Goal: Task Accomplishment & Management: Manage account settings

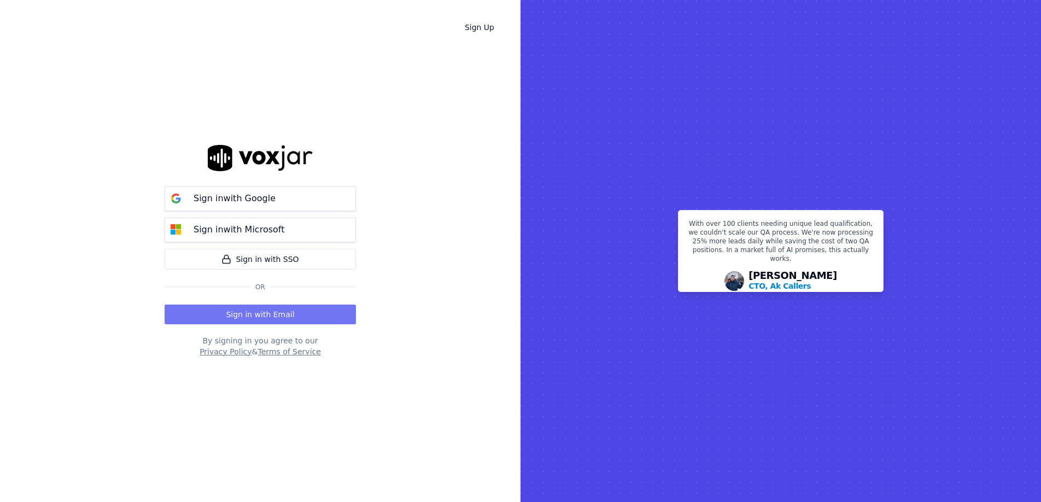
click at [240, 313] on button "Sign in with Email" at bounding box center [260, 314] width 191 height 20
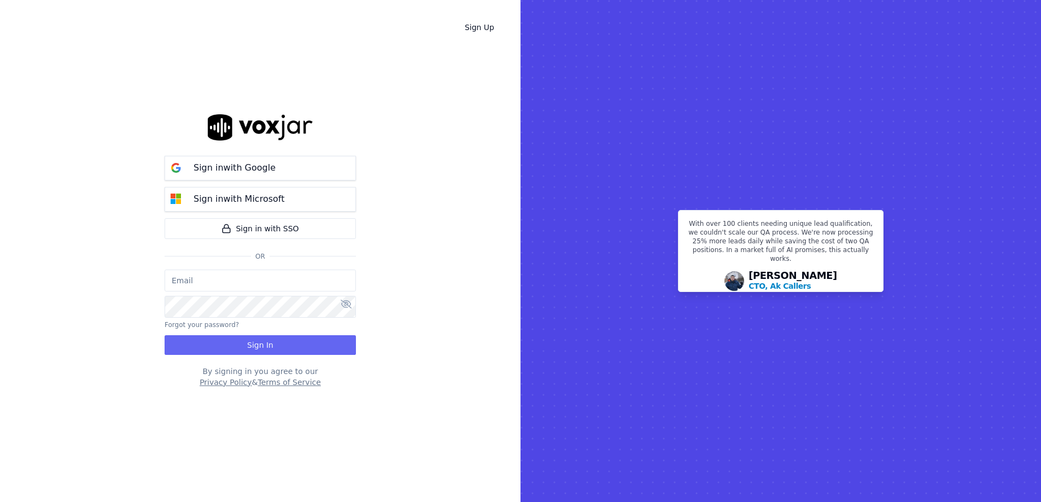
type input "[EMAIL_ADDRESS][DOMAIN_NAME]"
click at [276, 343] on button "Sign In" at bounding box center [260, 345] width 191 height 20
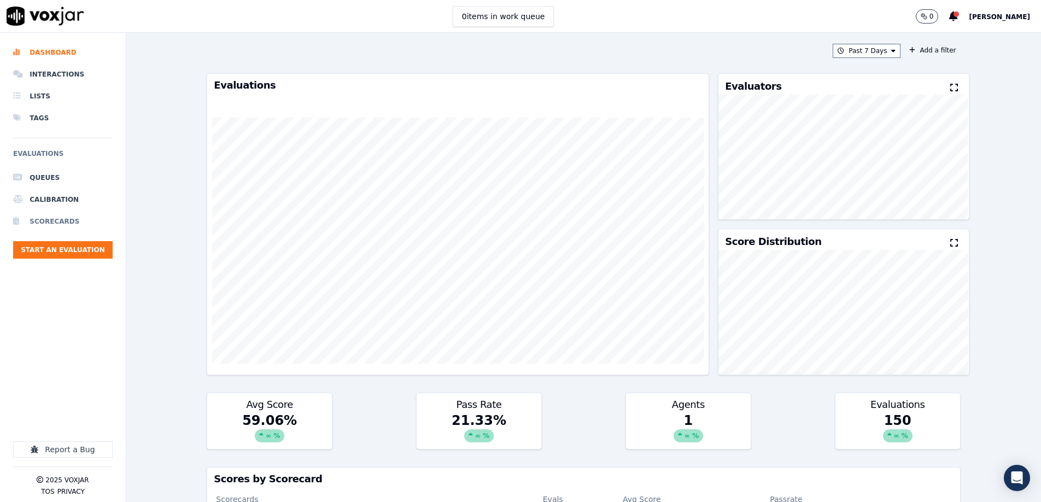
click at [41, 221] on li "Scorecards" at bounding box center [62, 221] width 99 height 22
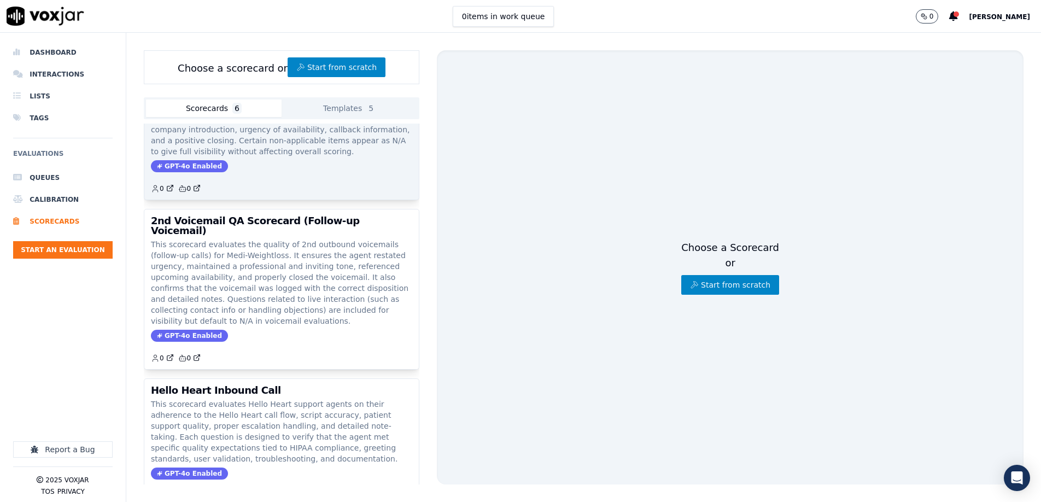
scroll to position [354, 0]
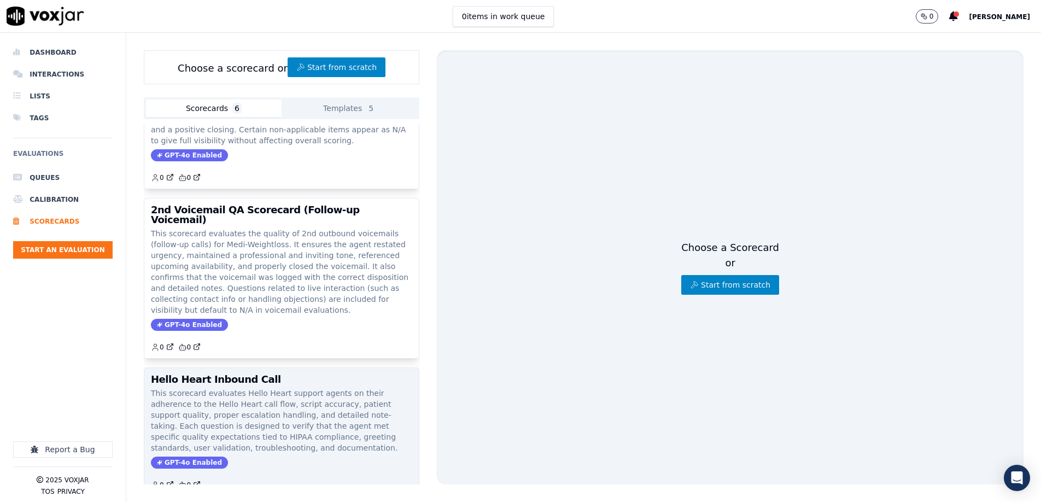
click at [294, 368] on div "Hello Heart Inbound Call This scorecard evaluates Hello Heart support agents on…" at bounding box center [281, 432] width 274 height 128
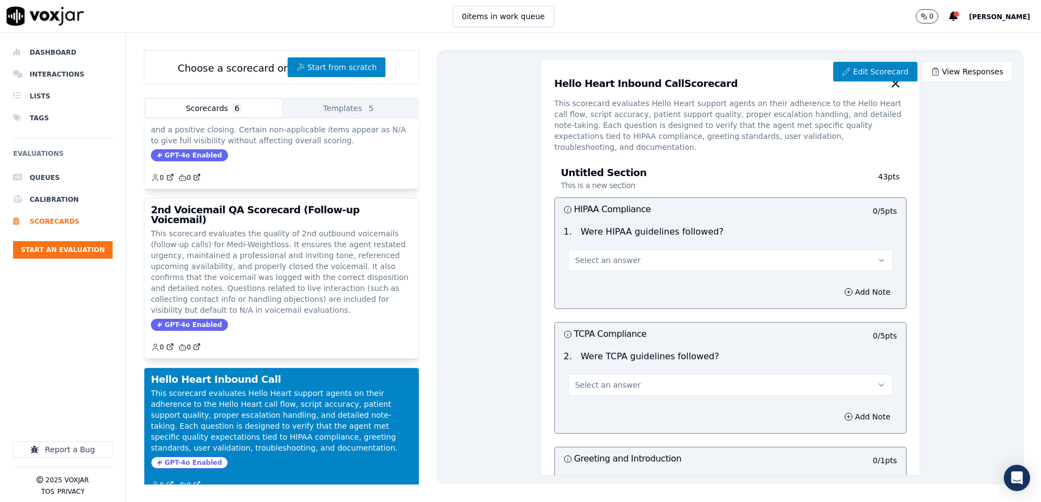
scroll to position [351, 0]
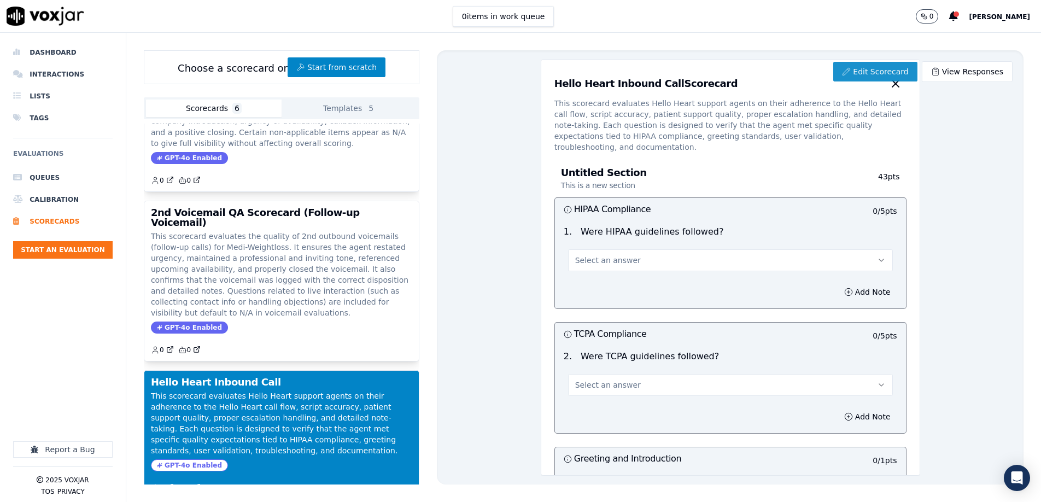
click at [882, 75] on link "Edit Scorecard" at bounding box center [875, 72] width 84 height 20
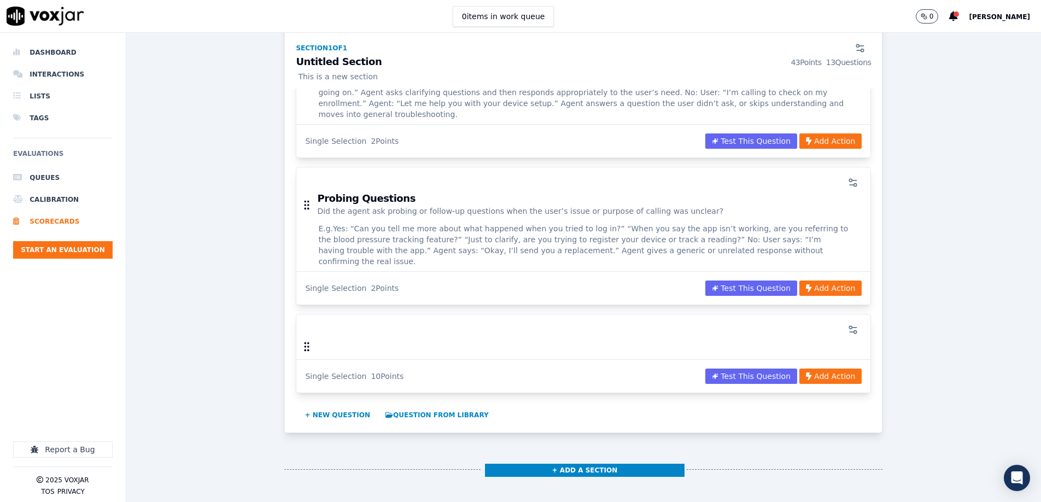
scroll to position [1546, 0]
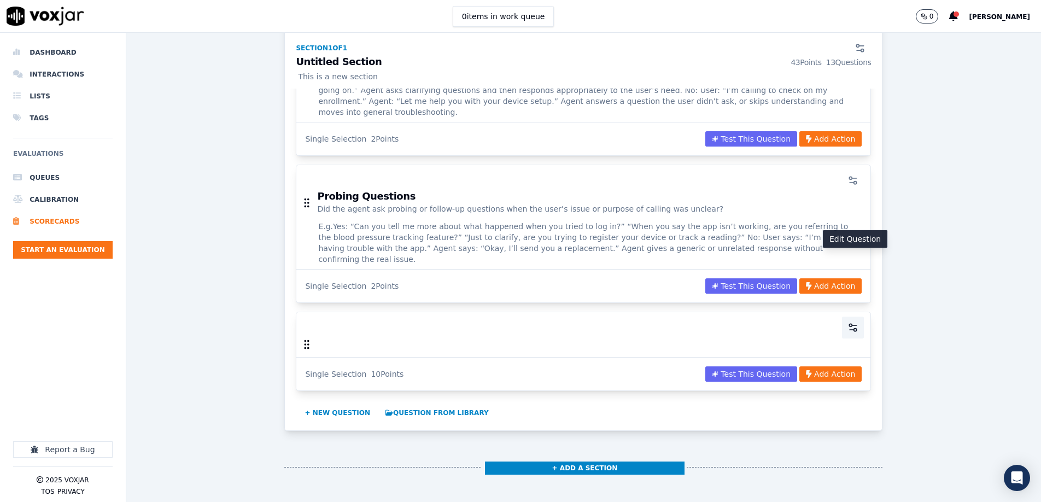
click at [853, 322] on icon "button" at bounding box center [852, 327] width 11 height 11
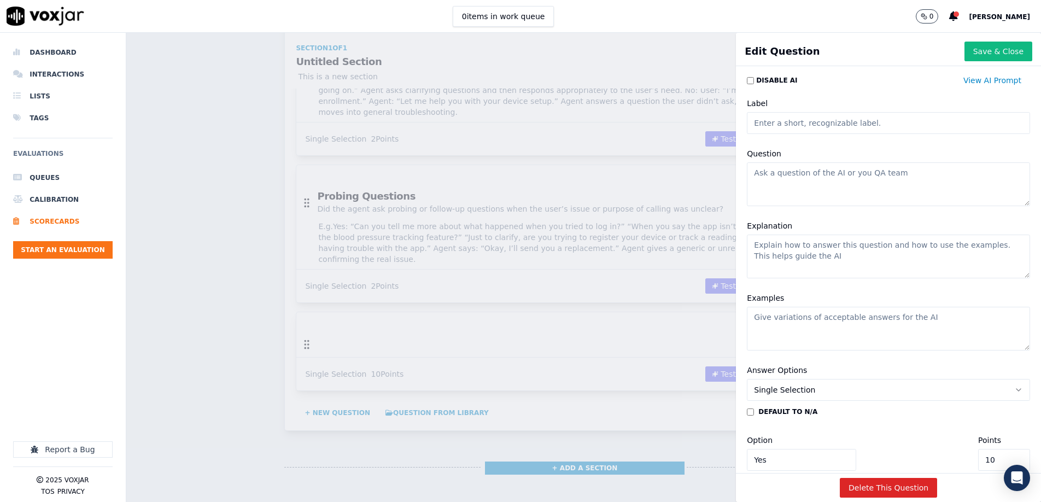
click at [788, 124] on input "Label" at bounding box center [888, 123] width 283 height 22
click at [902, 188] on textarea "Question" at bounding box center [888, 184] width 283 height 44
paste textarea "Did the agent restate the concern to make sure they were aligned with the user?"
drag, startPoint x: 873, startPoint y: 173, endPoint x: 844, endPoint y: 173, distance: 29.0
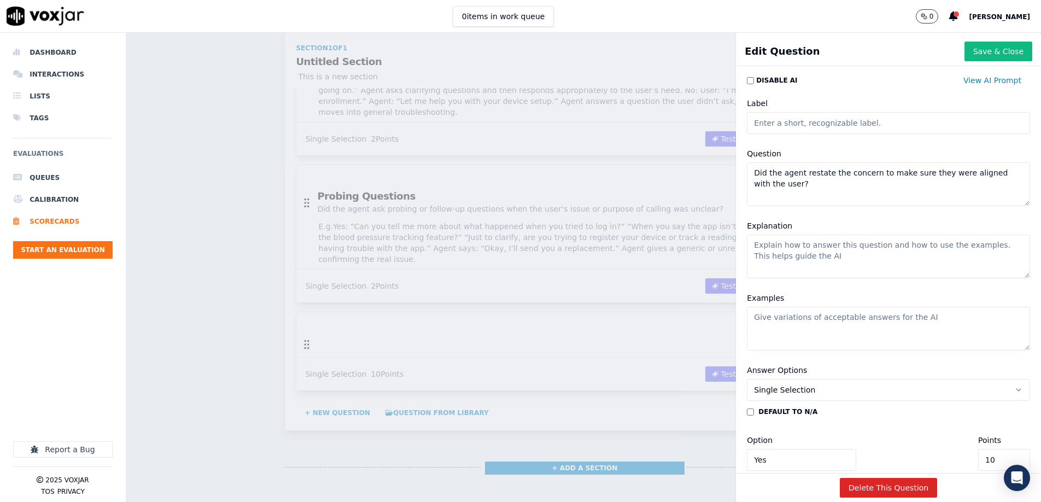
click at [844, 173] on textarea "Did the agent restate the concern to make sure they were aligned with the user?" at bounding box center [888, 184] width 283 height 44
drag, startPoint x: 920, startPoint y: 173, endPoint x: 924, endPoint y: 188, distance: 15.8
click at [924, 188] on textarea "Did the agent restate the reason for the call to make sure they were aligned wi…" at bounding box center [888, 184] width 283 height 44
drag, startPoint x: 895, startPoint y: 173, endPoint x: 900, endPoint y: 178, distance: 7.4
click at [895, 173] on textarea "Did the agent restate the reason for the call to confirm" at bounding box center [888, 184] width 283 height 44
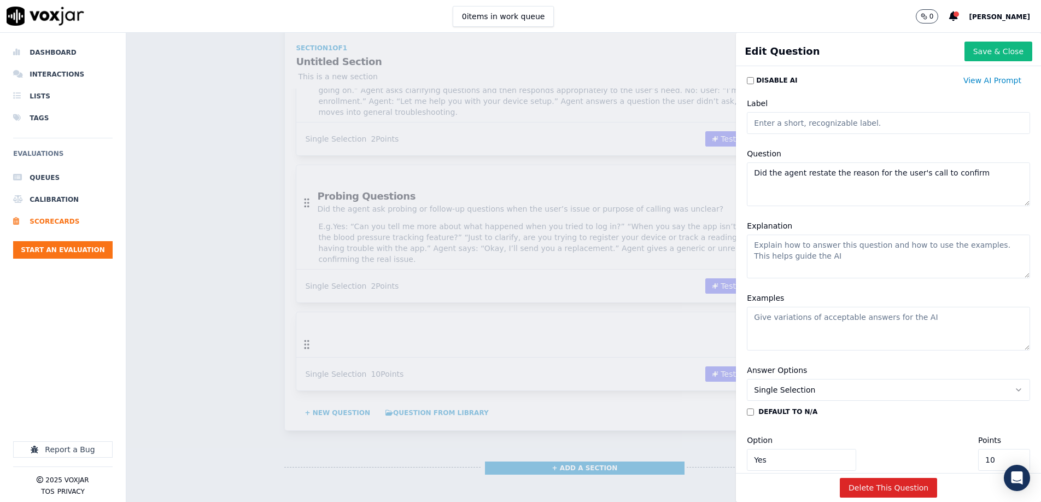
click at [844, 173] on textarea "Did the agent restate the reason for the user's call to confirm" at bounding box center [888, 184] width 283 height 44
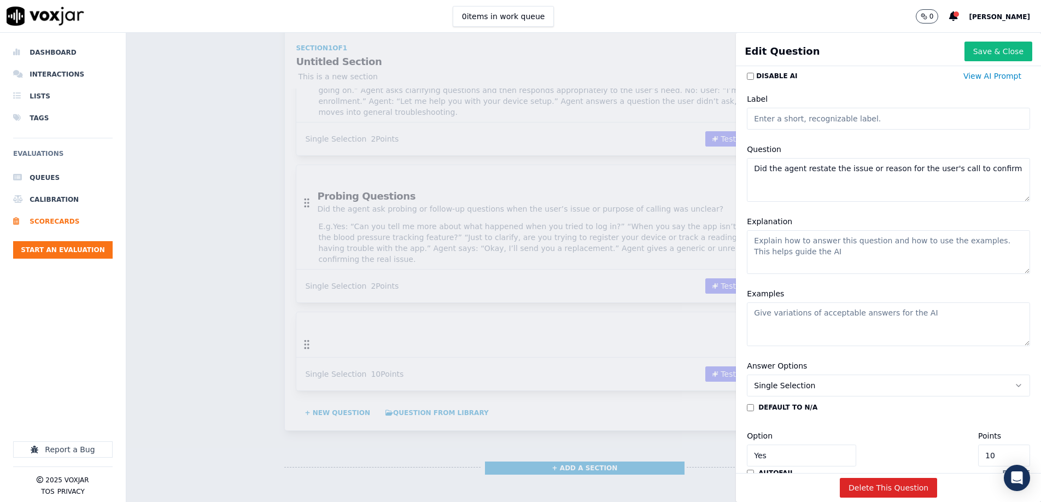
scroll to position [1, 0]
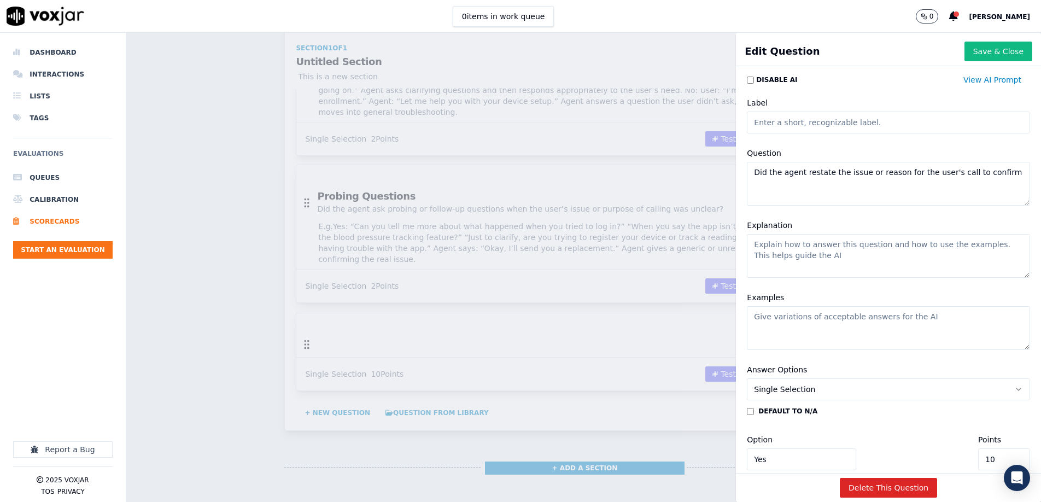
click at [1007, 174] on textarea "Did the agent restate the issue or reason for the user's call to confirm" at bounding box center [888, 184] width 283 height 44
drag, startPoint x: 820, startPoint y: 187, endPoint x: 754, endPoint y: 171, distance: 67.7
click at [755, 171] on textarea "Did the agent restate the issue or reason for the user's call to confirm unders…" at bounding box center [888, 184] width 283 height 44
type textarea "Did the agent restate the issue or reason for the user's call to confirm unders…"
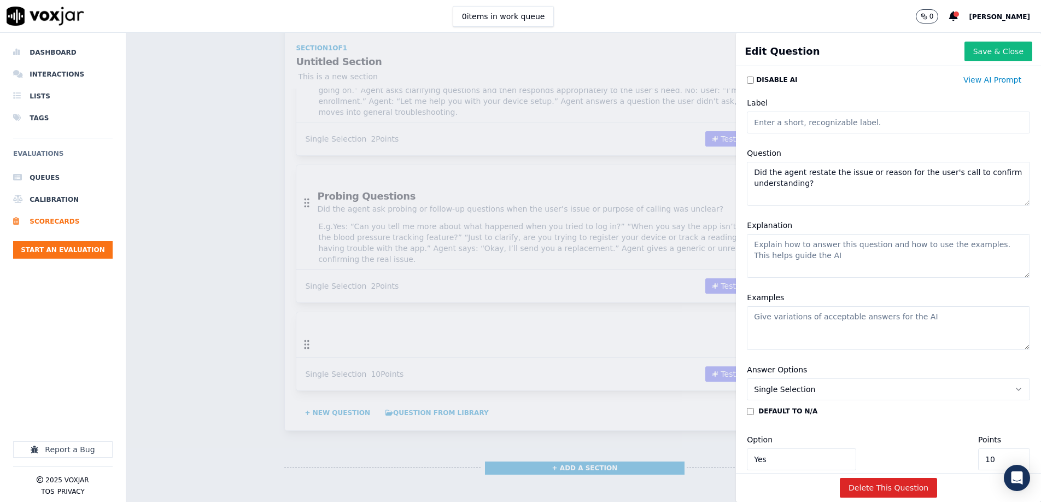
scroll to position [2, 0]
click at [778, 261] on textarea "Explanation" at bounding box center [888, 254] width 283 height 44
paste textarea "Mark Yes if the agent repeated or rephrased the user's issue or purpose for cal…"
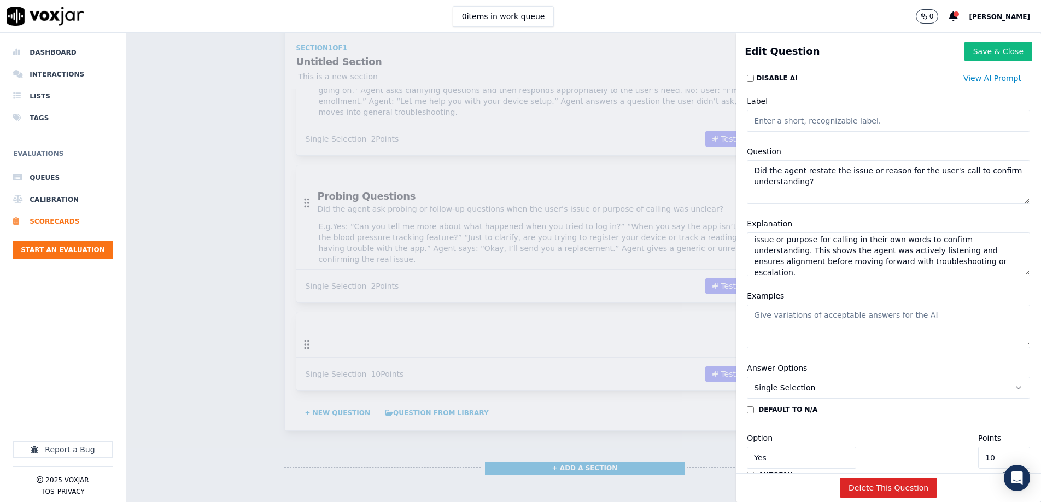
scroll to position [54, 0]
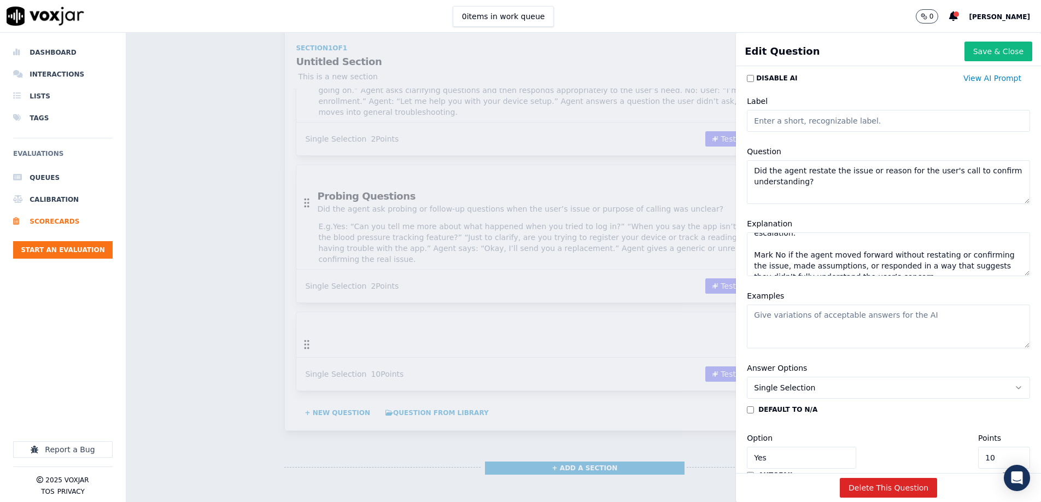
type textarea "Mark Yes if the agent repeated or rephrased the user's issue or purpose for cal…"
click at [801, 326] on textarea "Examples" at bounding box center [888, 326] width 283 height 44
paste textarea "User: “I’m calling because I think something’s wrong with the app.” Agent: “Oka…"
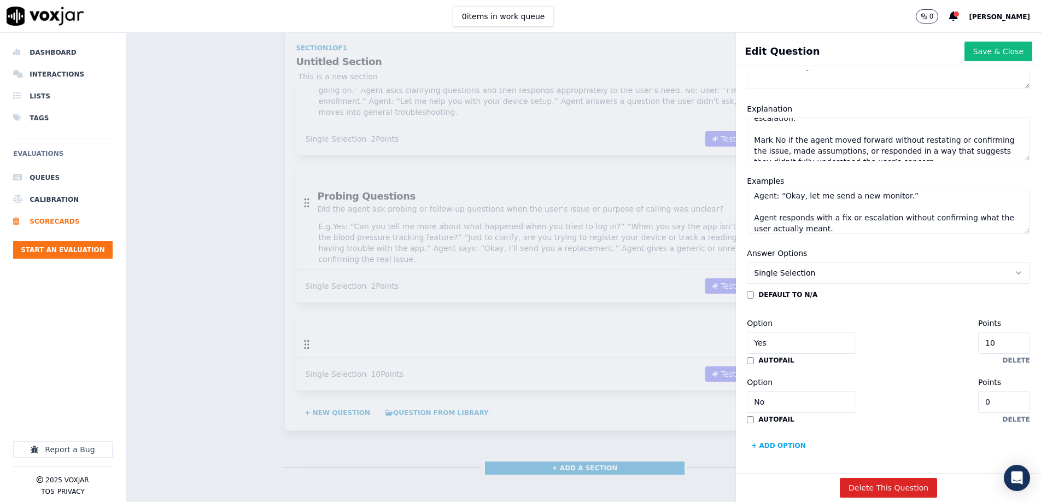
scroll to position [118, 0]
type textarea "User: “I’m calling because I think something’s wrong with the app.” Agent: “Oka…"
click at [1009, 339] on input "10" at bounding box center [1004, 342] width 52 height 22
click at [1009, 339] on input "9" at bounding box center [1004, 342] width 52 height 22
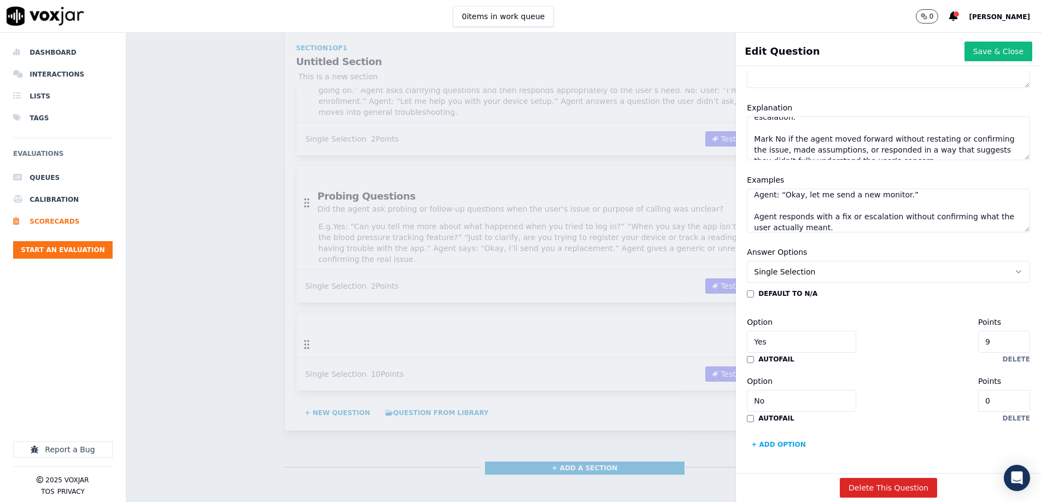
type input "2"
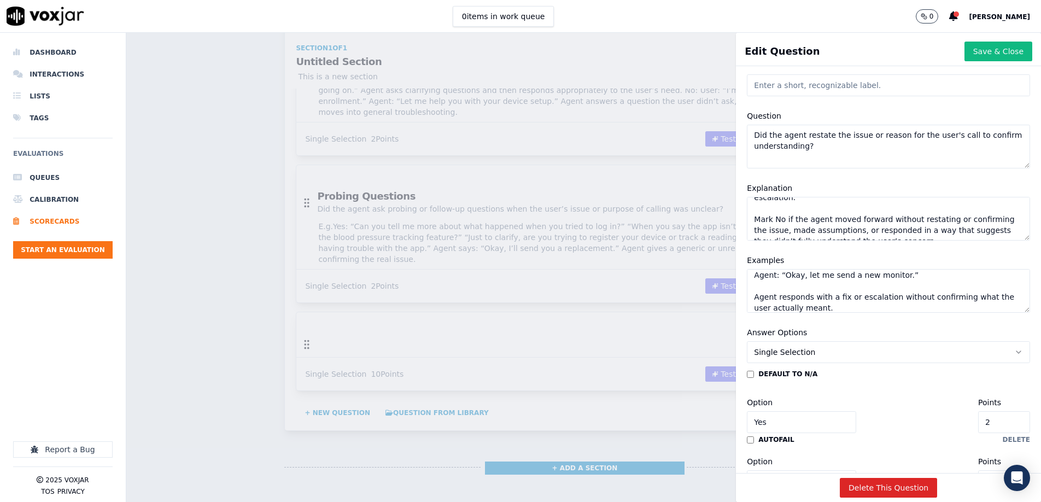
scroll to position [0, 0]
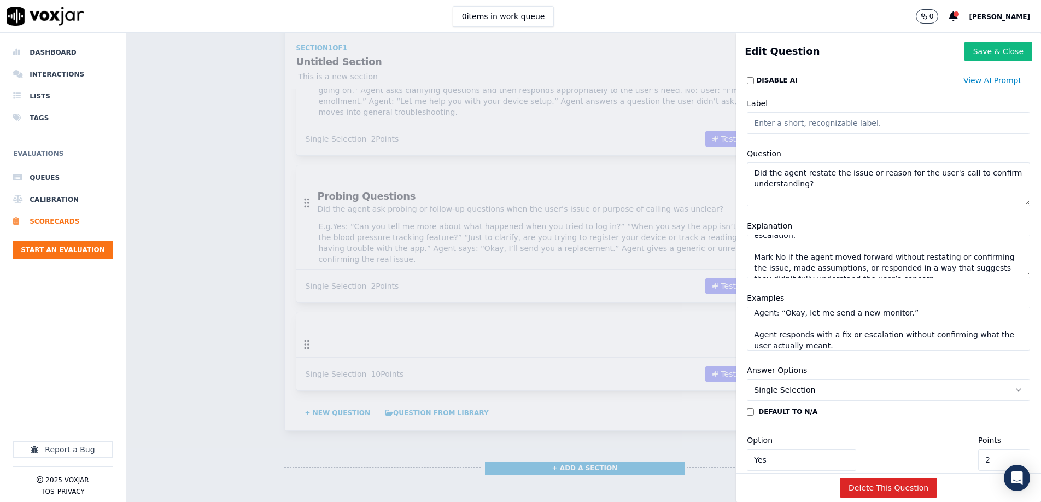
click at [779, 124] on input "Label" at bounding box center [888, 123] width 283 height 22
type input "Restated Issue"
click at [836, 256] on textarea "Mark Yes if the agent repeated or rephrased the user's issue or purpose for cal…" at bounding box center [888, 257] width 283 height 44
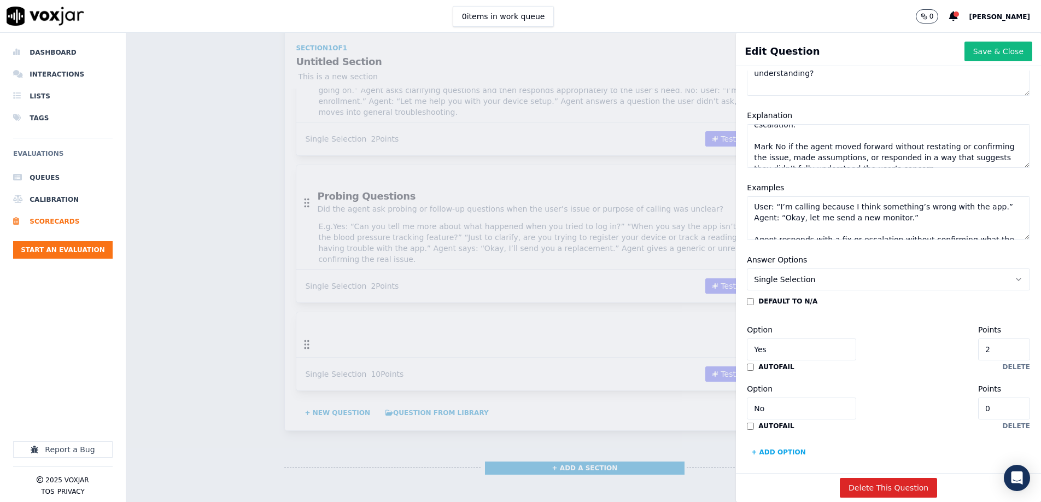
scroll to position [3, 0]
paste textarea "summarized or repeated the user's issue in their own words to confirm understan…"
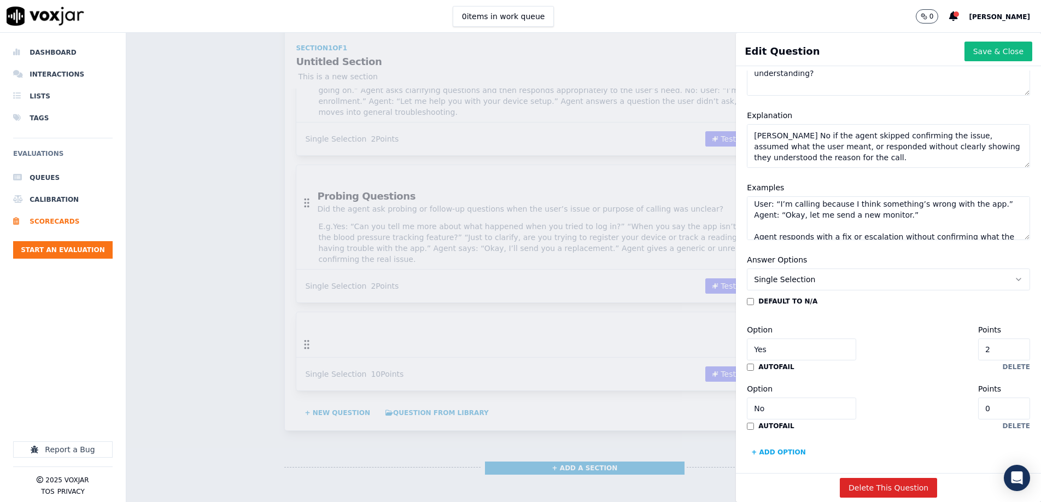
scroll to position [48, 0]
type textarea "Mark Yes if the agent summarized or repeated the user's issue in their own word…"
click at [790, 207] on textarea "User: “I’m calling because I think something’s wrong with the app.” Agent: “Oka…" at bounding box center [888, 218] width 283 height 44
paste textarea "Yes: “Just to confirm, you're calling because your monitor hasn’t arrived yet, …"
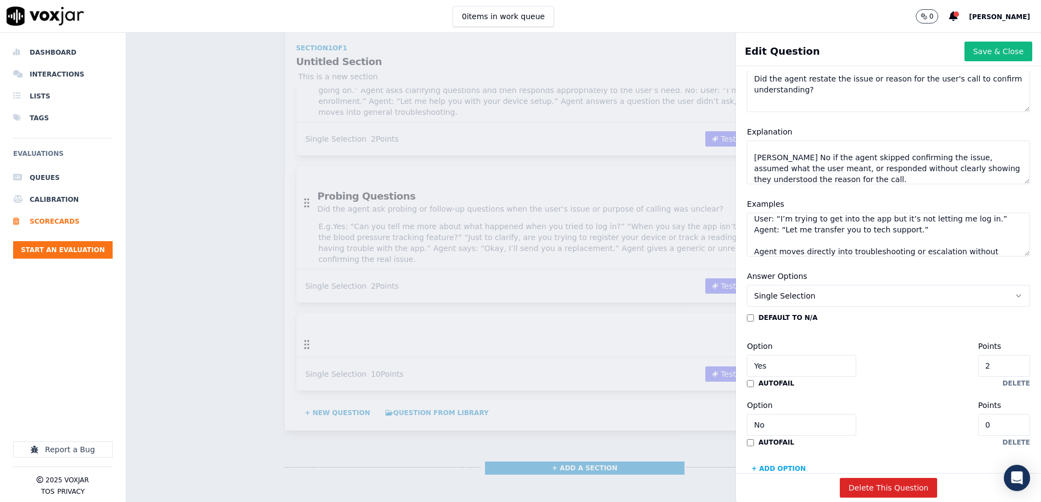
scroll to position [95, 0]
type textarea "Yes: “Just to confirm, you're calling because your monitor hasn’t arrived yet, …"
click at [981, 50] on button "Save & Close" at bounding box center [998, 52] width 68 height 20
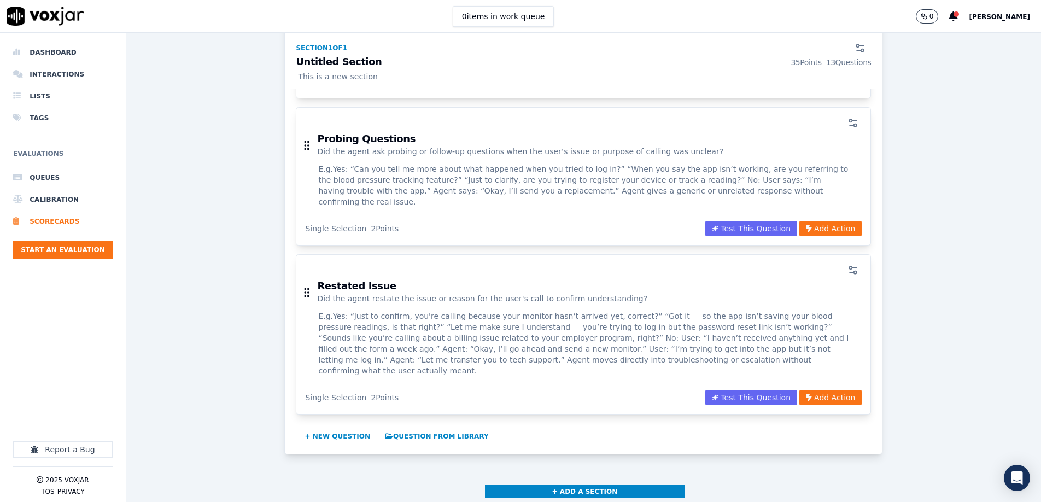
scroll to position [1617, 0]
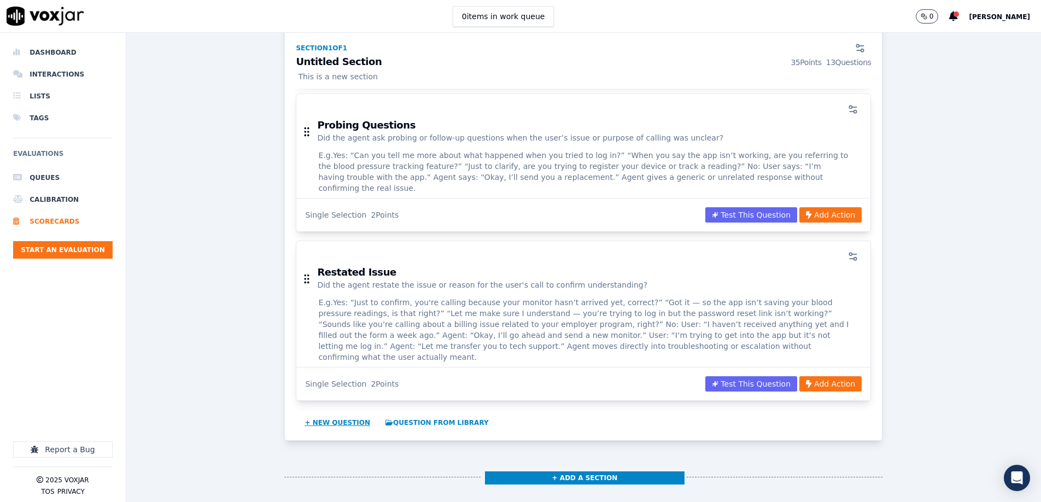
click at [323, 414] on button "+ New question" at bounding box center [337, 422] width 74 height 17
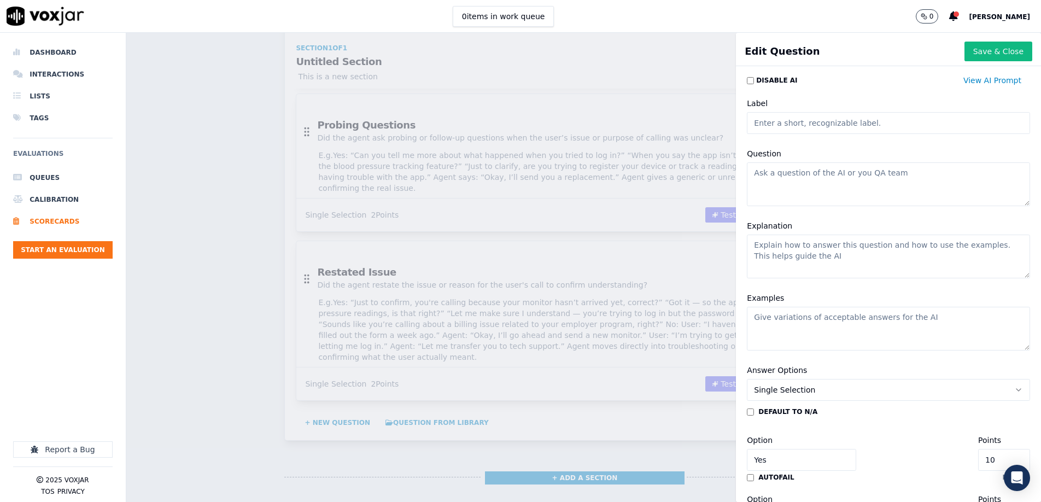
click at [796, 178] on textarea "Question" at bounding box center [888, 184] width 283 height 44
paste textarea "Was an appropriate solution or information offered?"
type textarea "Was an appropriate solution or information offered?"
click at [805, 128] on input "Label" at bounding box center [888, 123] width 283 height 22
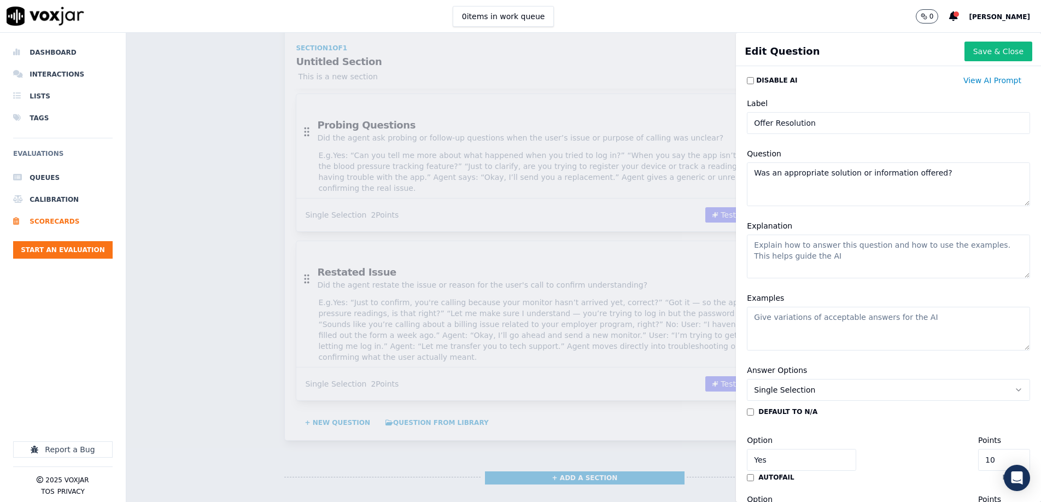
click at [774, 122] on input "Offer Resolution" at bounding box center [888, 123] width 283 height 22
type input "Resolution"
drag, startPoint x: 772, startPoint y: 257, endPoint x: 726, endPoint y: 256, distance: 46.5
click at [772, 257] on textarea "Explanation" at bounding box center [888, 257] width 283 height 44
click at [814, 173] on textarea "Was an appropriate solution or information offered?" at bounding box center [888, 184] width 283 height 44
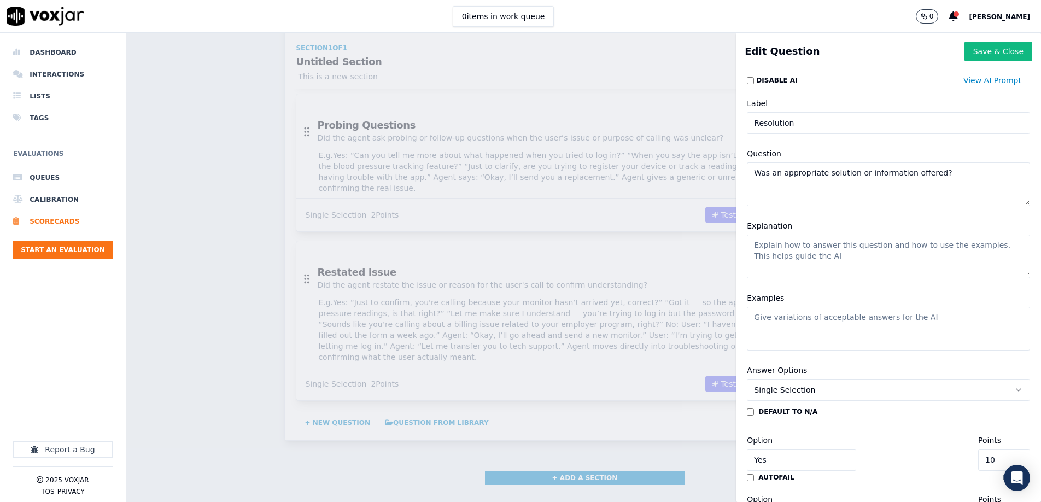
click at [814, 173] on textarea "Was an appropriate solution or information offered?" at bounding box center [888, 184] width 283 height 44
click at [824, 251] on textarea "Explanation" at bounding box center [888, 255] width 283 height 44
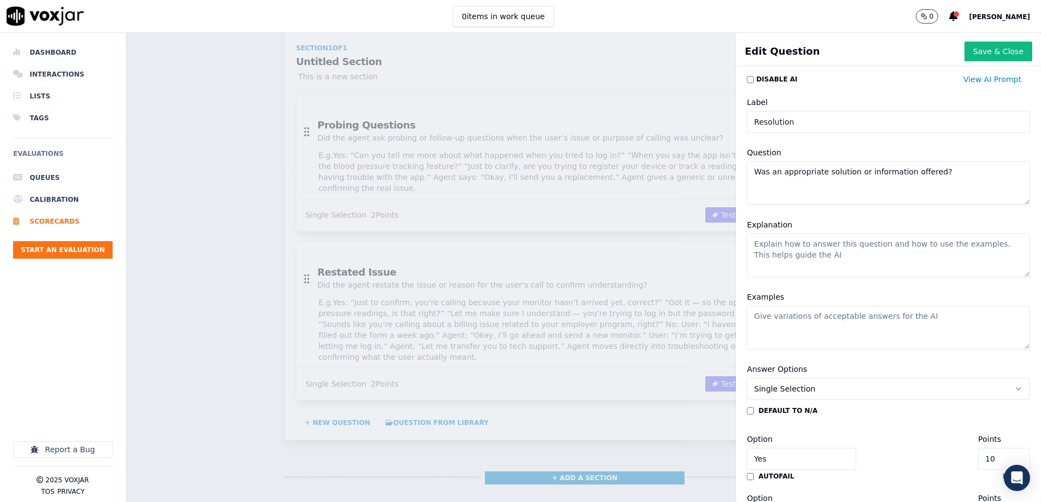
paste textarea "Mark Yes if the agent offered a resolution, resource, or accurate information t…"
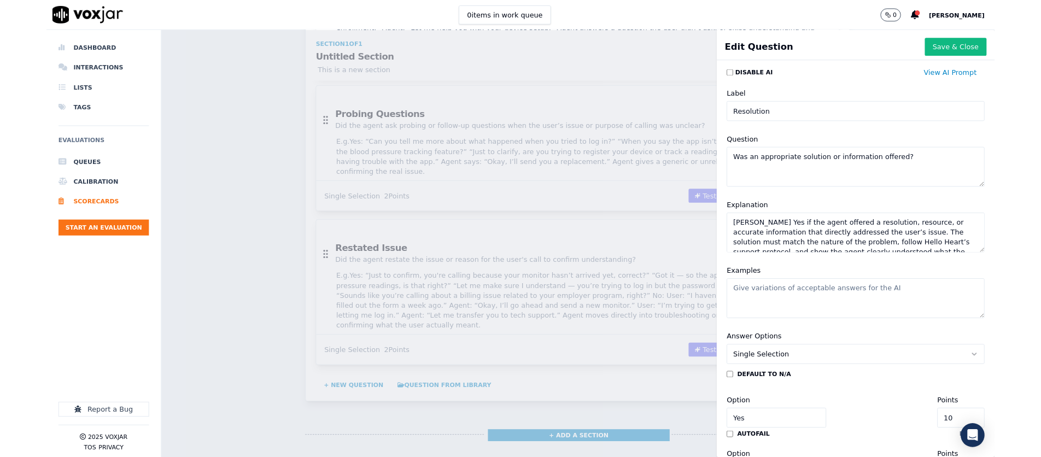
scroll to position [48, 0]
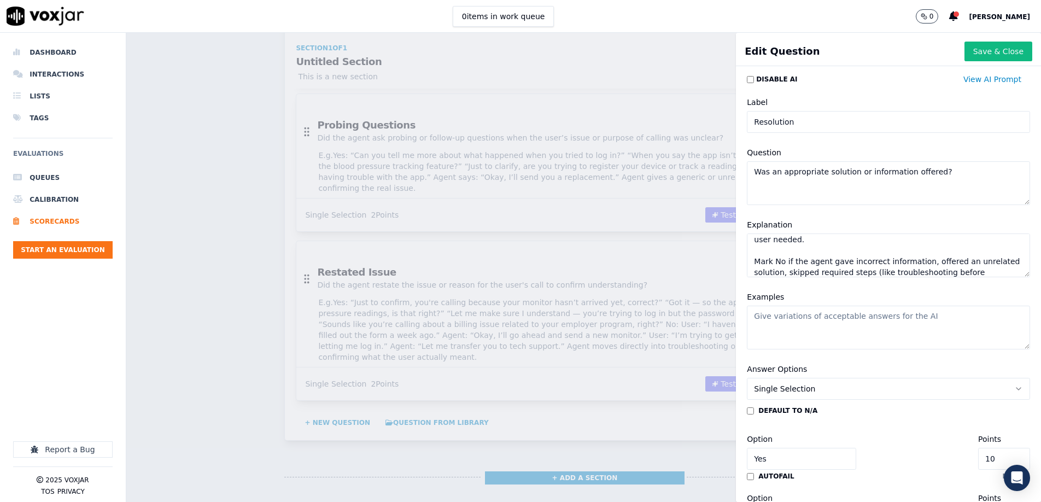
type textarea "Mark Yes if the agent offered a resolution, resource, or accurate information t…"
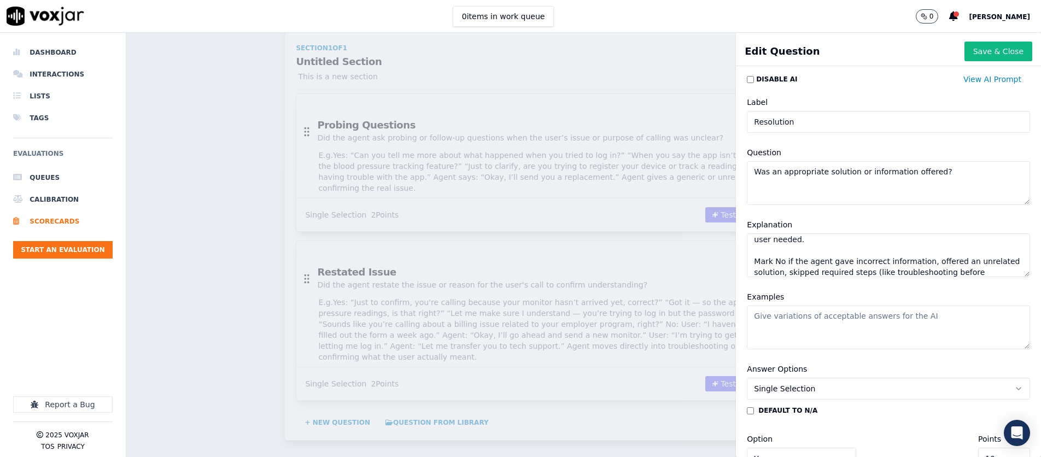
click at [822, 322] on textarea "Examples" at bounding box center [888, 328] width 283 height 44
paste textarea "User calls because the monitor won’t sync — agent walks them through syncing st…"
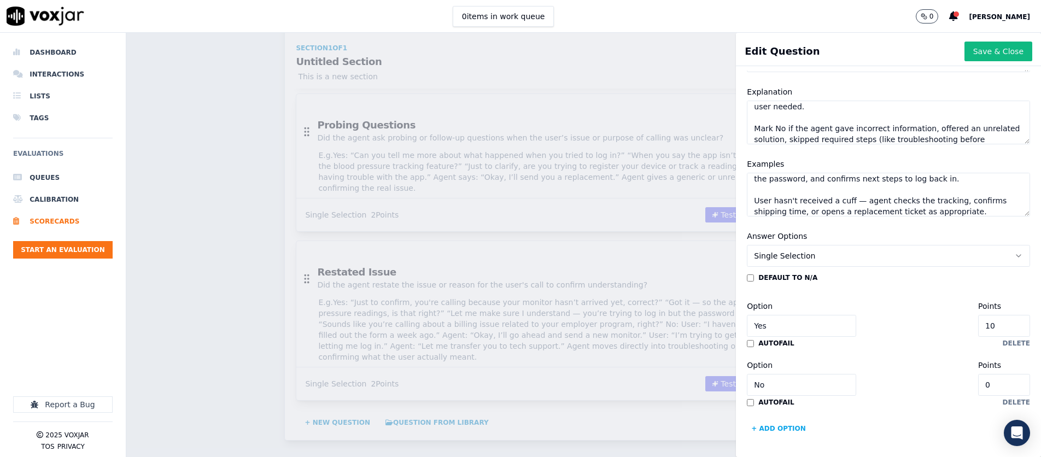
scroll to position [133, 0]
type textarea "User calls because the monitor won’t sync — agent walks them through syncing st…"
click at [1012, 327] on input "10" at bounding box center [1004, 327] width 52 height 22
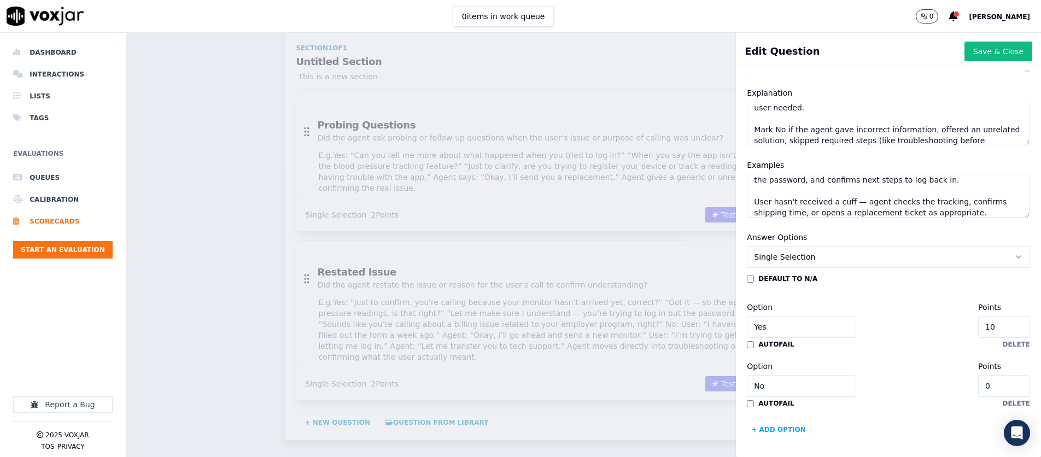
type input "2"
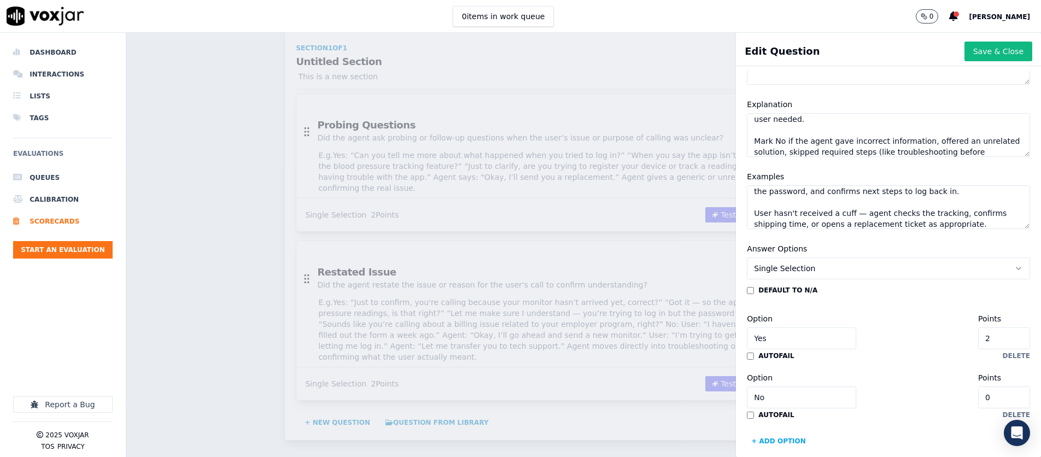
scroll to position [134, 0]
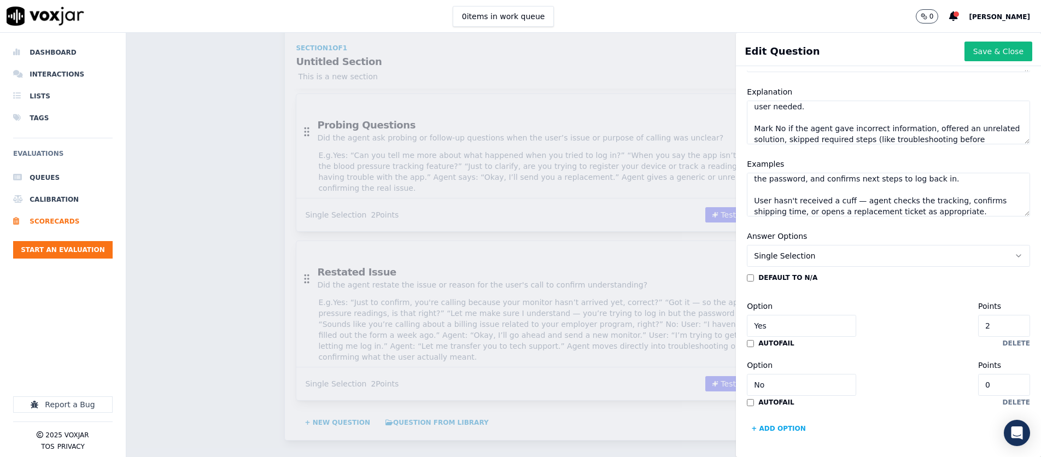
click at [789, 192] on textarea "User calls because the monitor won’t sync — agent walks them through syncing st…" at bounding box center [888, 195] width 283 height 44
paste textarea "Yes: User calls because the monitor won’t sync — agent walks them through synci…"
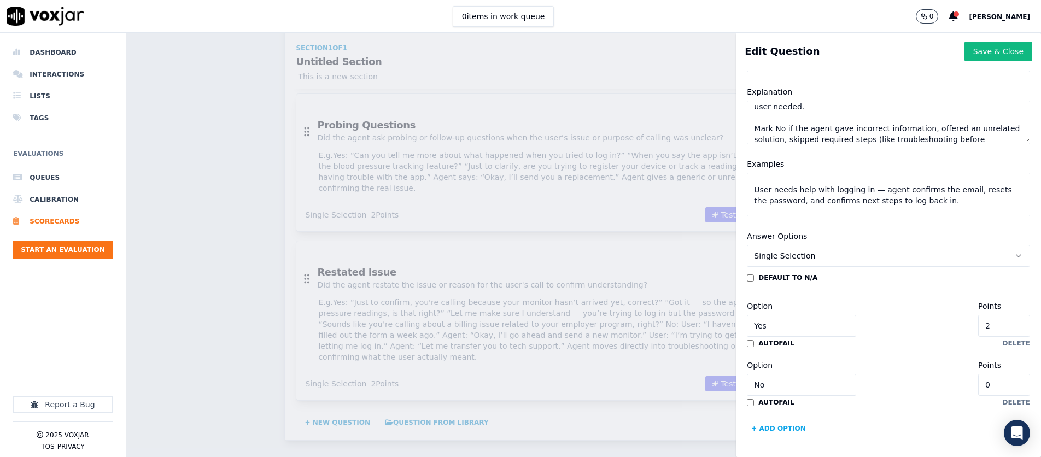
scroll to position [190, 0]
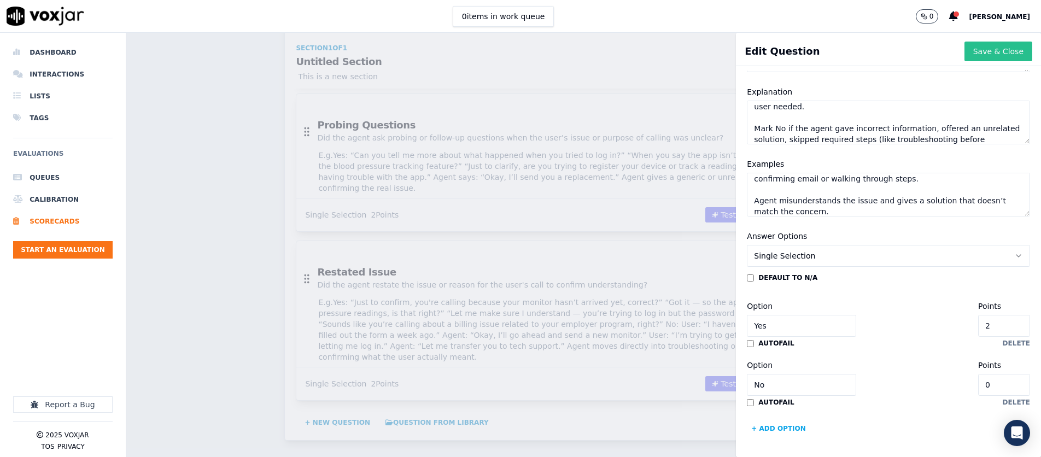
type textarea "Yes: User calls because the monitor won’t sync — agent walks them through synci…"
click at [1007, 51] on button "Save & Close" at bounding box center [998, 52] width 68 height 20
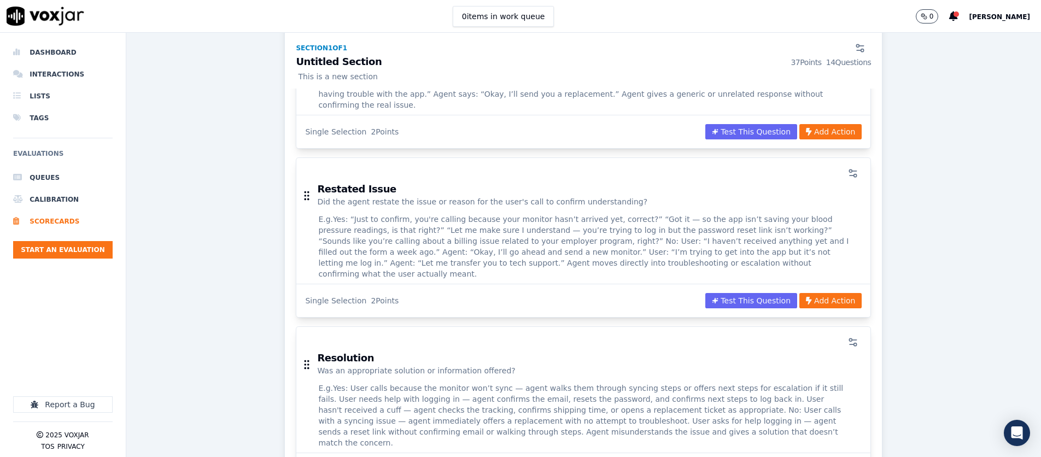
scroll to position [1762, 0]
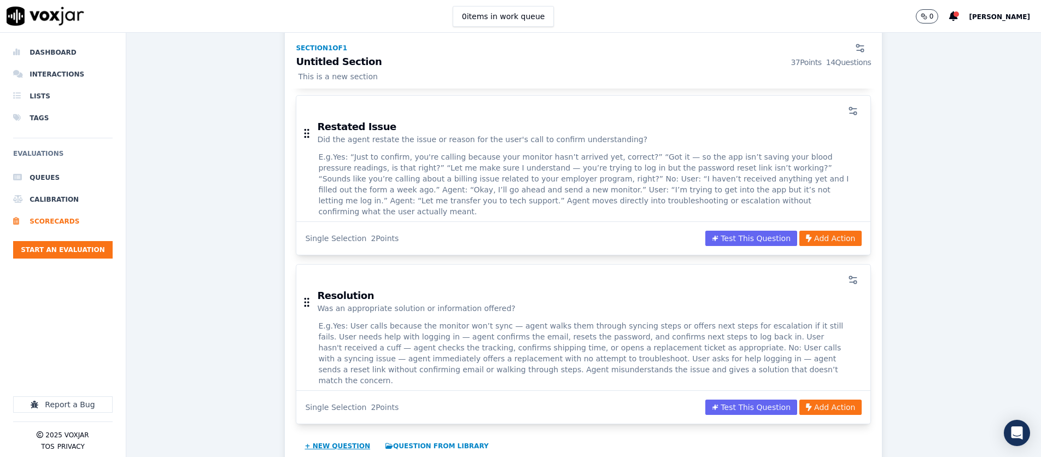
click at [343, 437] on button "+ New question" at bounding box center [337, 445] width 74 height 17
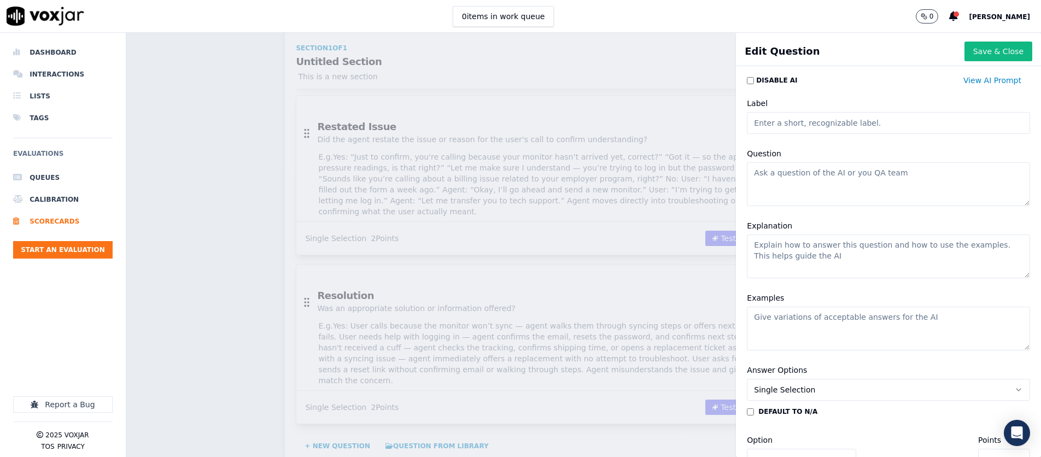
click at [782, 125] on input "Label" at bounding box center [888, 123] width 283 height 22
type input "Troubleshooting"
click at [785, 182] on textarea "Question" at bounding box center [888, 184] width 283 height 44
paste textarea "Was Troubleshooting Attempted?"
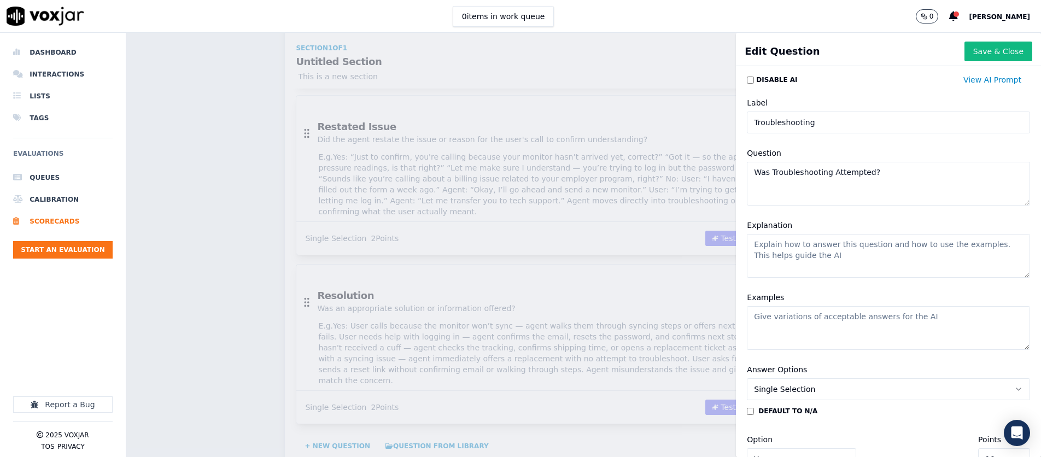
type textarea "Was Troubleshooting Attempted?"
drag, startPoint x: 813, startPoint y: 250, endPoint x: 770, endPoint y: 257, distance: 43.8
click at [812, 250] on textarea "Explanation" at bounding box center [888, 256] width 283 height 44
paste textarea "Mark Yes if the agent made a clear effort to walk the user through relevant tro…"
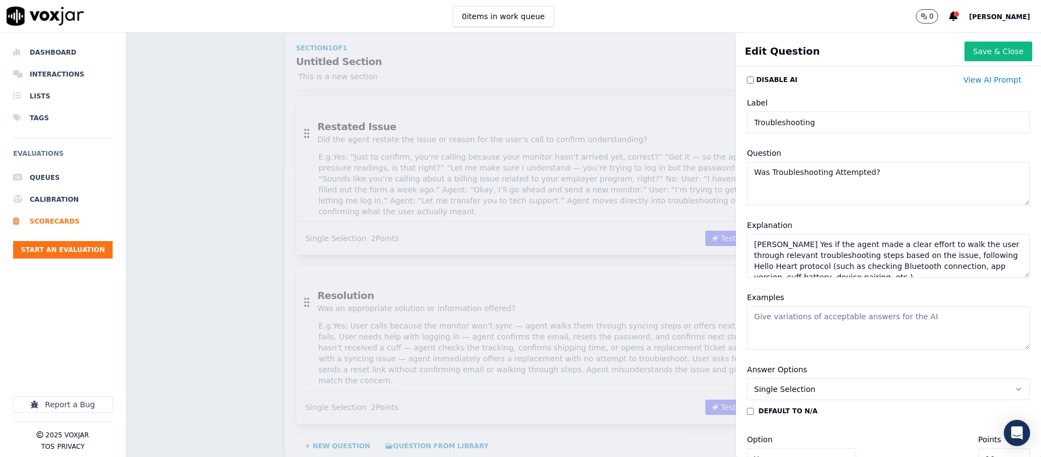
scroll to position [48, 0]
type textarea "Mark Yes if the agent made a clear effort to walk the user through relevant tro…"
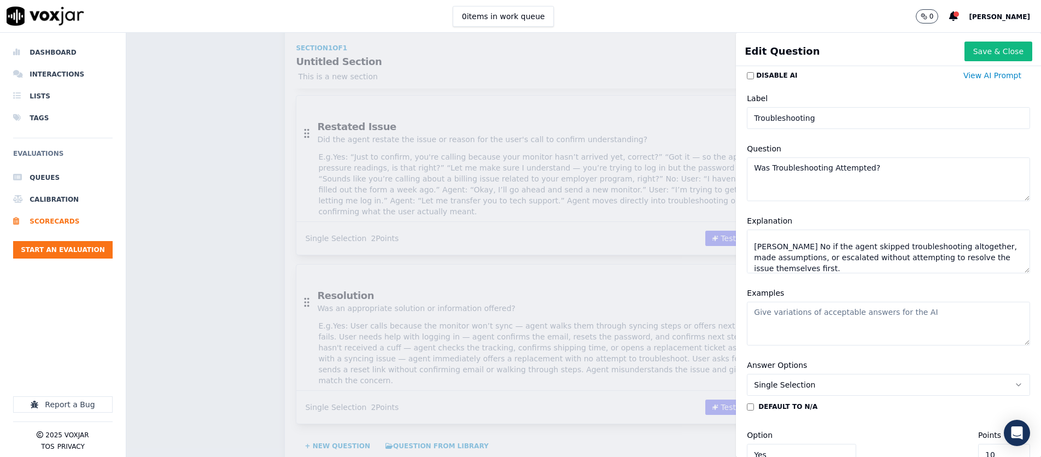
click at [805, 336] on textarea "Examples" at bounding box center [888, 324] width 283 height 44
click at [804, 336] on textarea "Examples" at bounding box center [888, 324] width 283 height 44
paste textarea "User: “My monitor won’t connect to the app.” Agent: “Let’s first make sure Blue…"
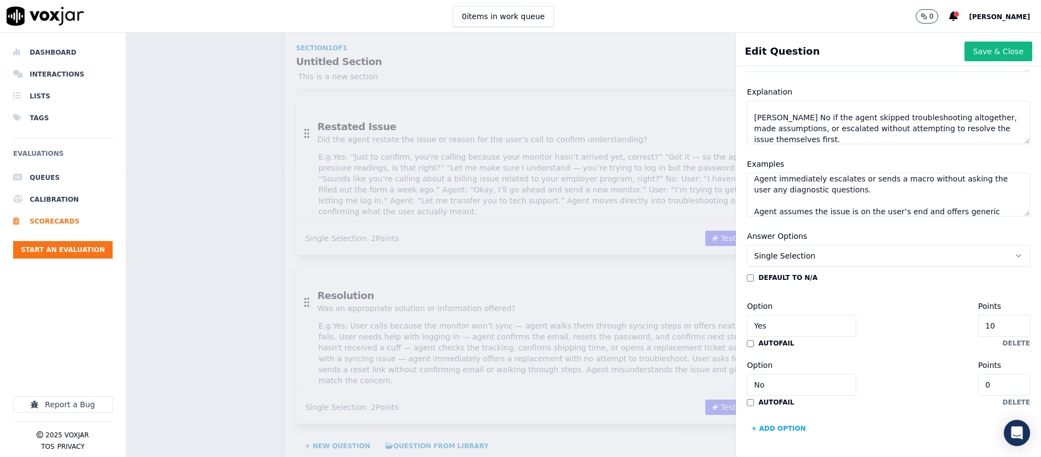
scroll to position [132, 0]
type textarea "User: “My monitor won’t connect to the app.” Agent: “Let’s first make sure Blue…"
click at [1007, 332] on input "10" at bounding box center [1004, 328] width 52 height 22
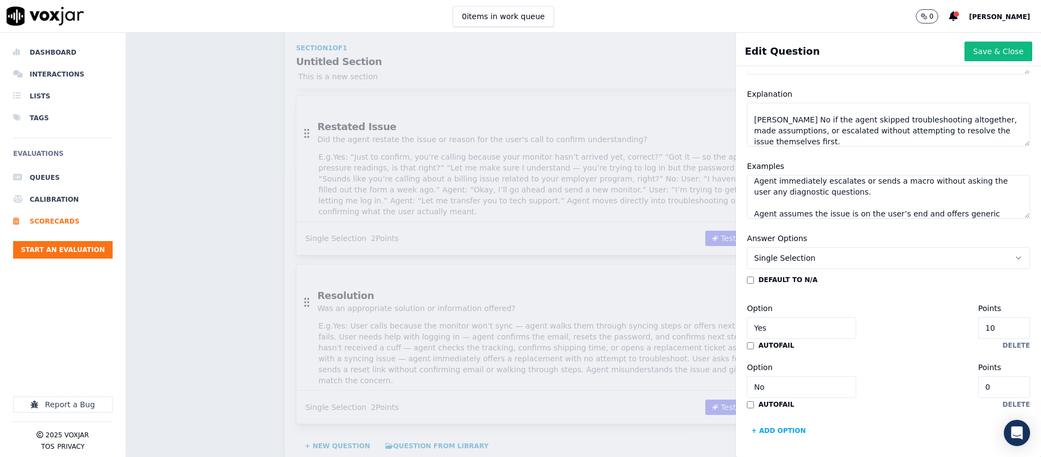
type input "2"
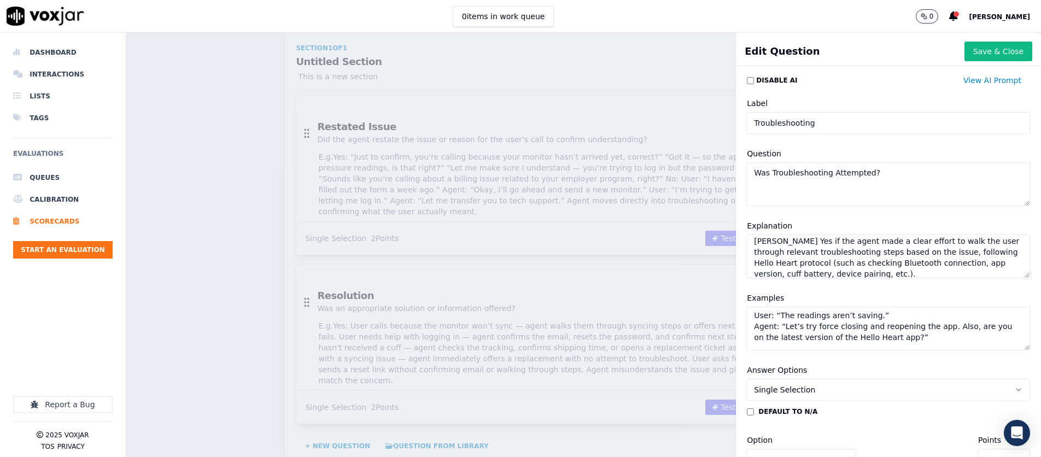
scroll to position [3, 0]
click at [988, 51] on button "Save & Close" at bounding box center [998, 52] width 68 height 20
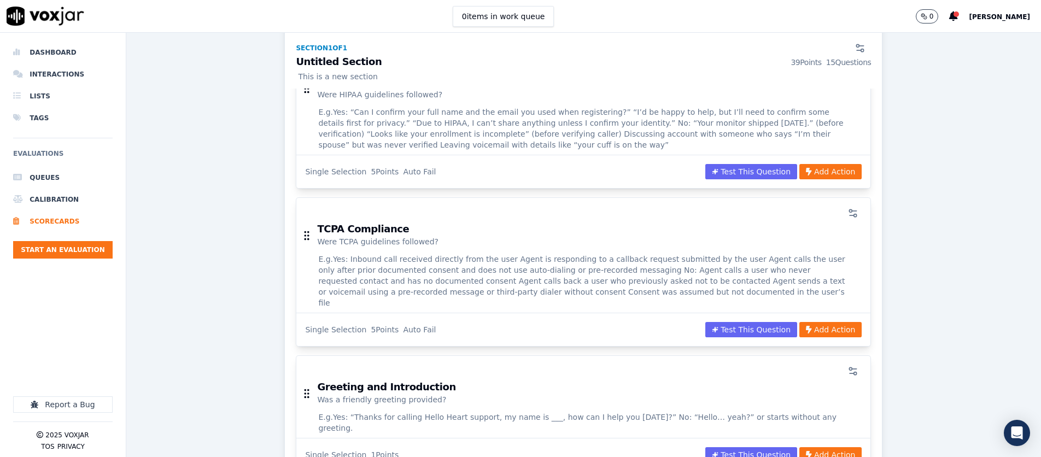
scroll to position [122, 0]
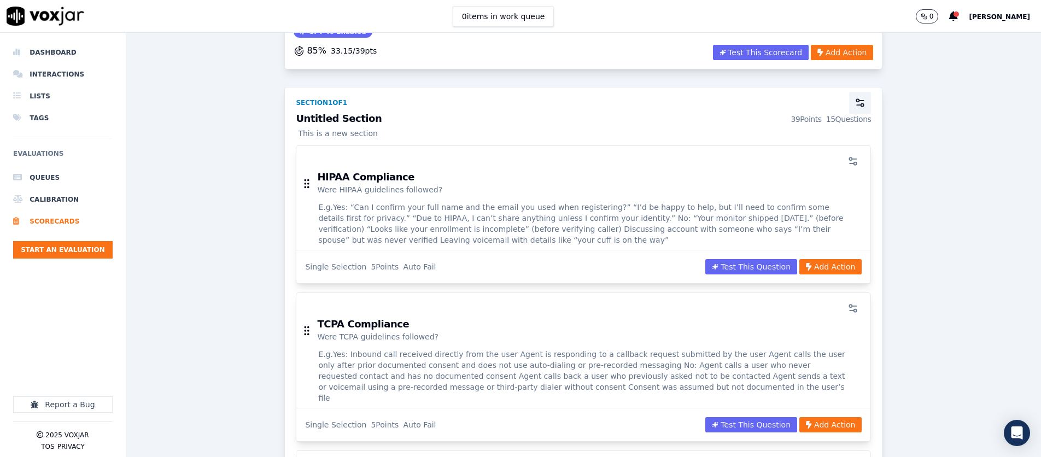
click at [857, 102] on circle "button" at bounding box center [858, 100] width 3 height 3
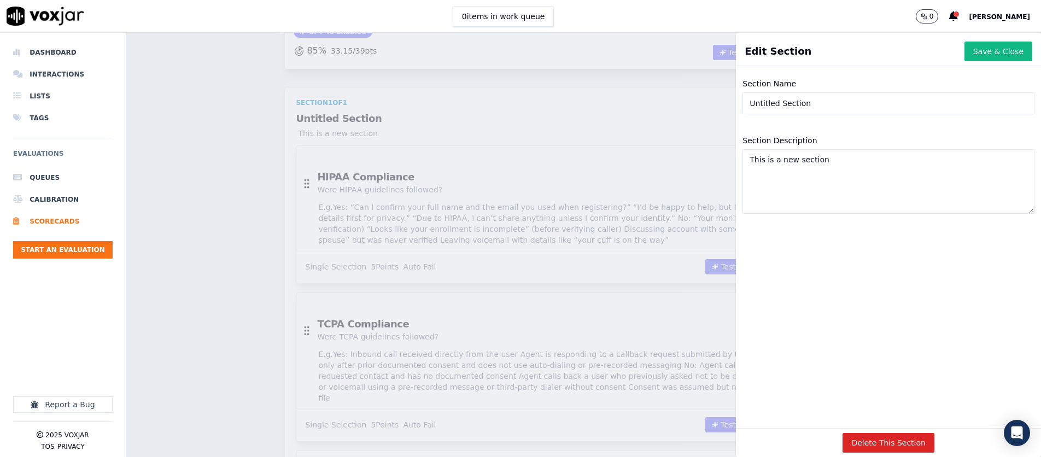
click at [819, 105] on input "Untitled Section" at bounding box center [888, 103] width 292 height 22
type input "Scorecard"
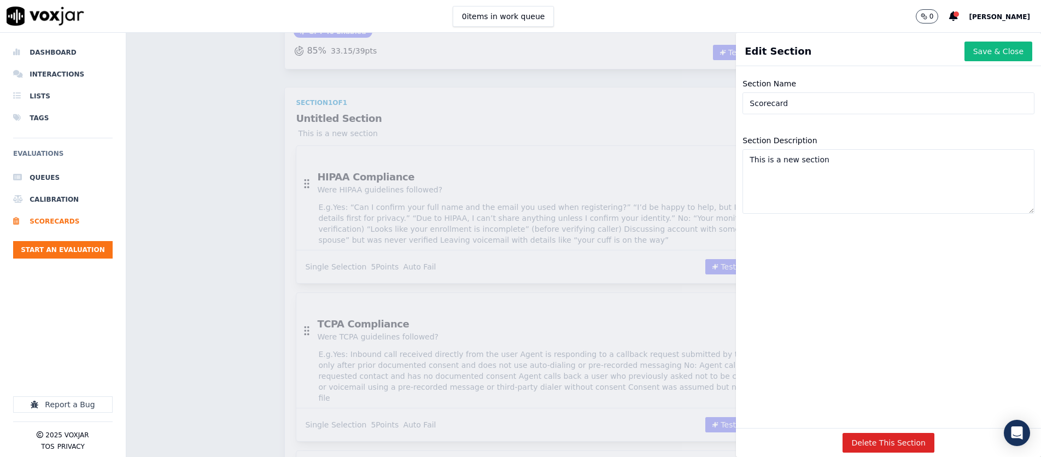
click at [812, 163] on textarea "This is a new section" at bounding box center [888, 181] width 292 height 65
click at [1015, 46] on button "Save & Close" at bounding box center [998, 52] width 68 height 20
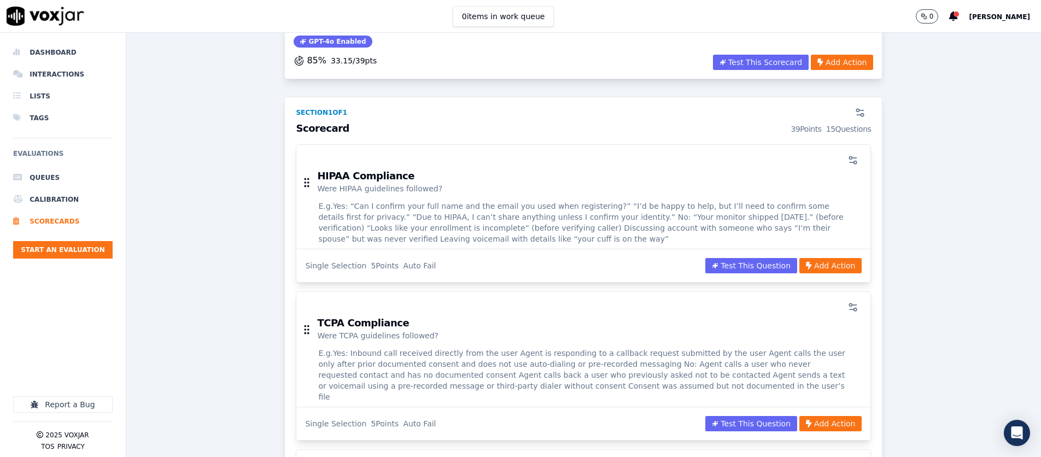
scroll to position [0, 0]
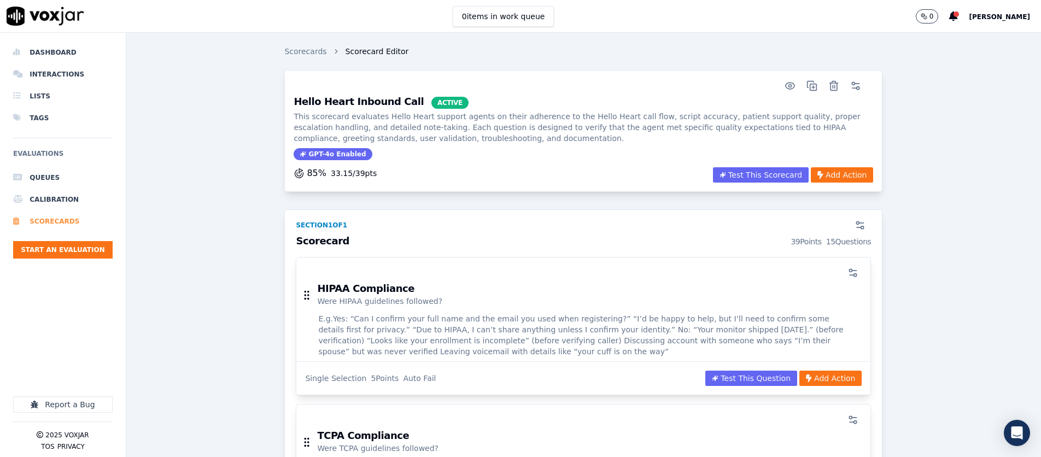
click at [66, 220] on li "Scorecards" at bounding box center [62, 221] width 99 height 22
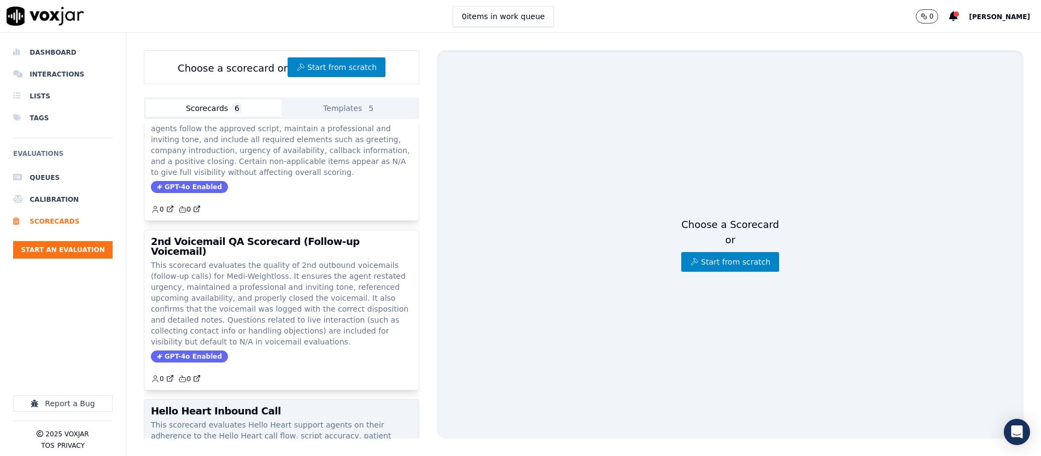
scroll to position [325, 0]
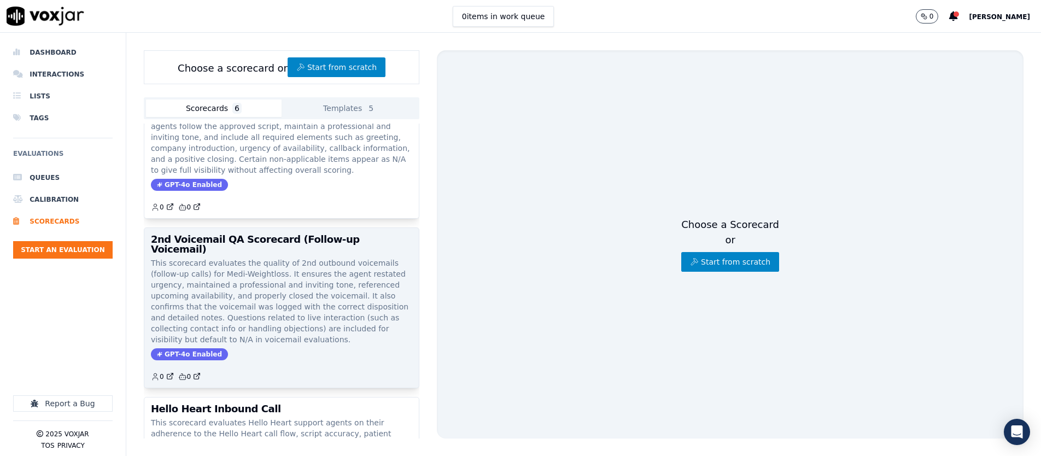
click at [315, 268] on p "This scorecard evaluates the quality of 2nd outbound voicemails (follow-up call…" at bounding box center [281, 300] width 261 height 87
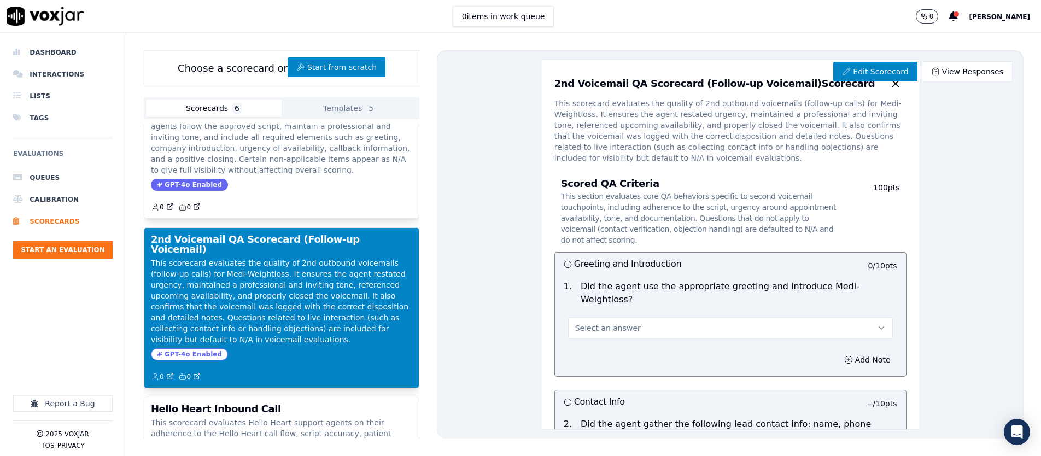
scroll to position [7, 0]
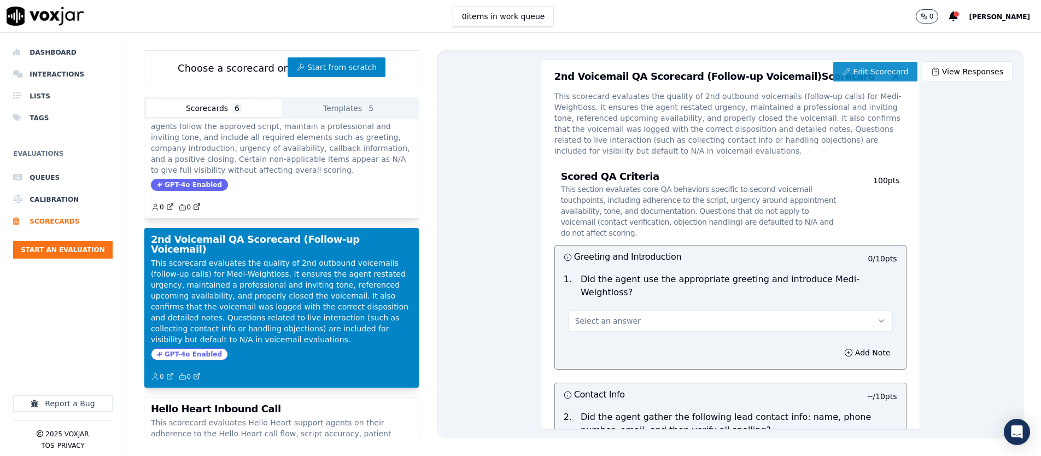
click at [881, 69] on link "Edit Scorecard" at bounding box center [875, 72] width 84 height 20
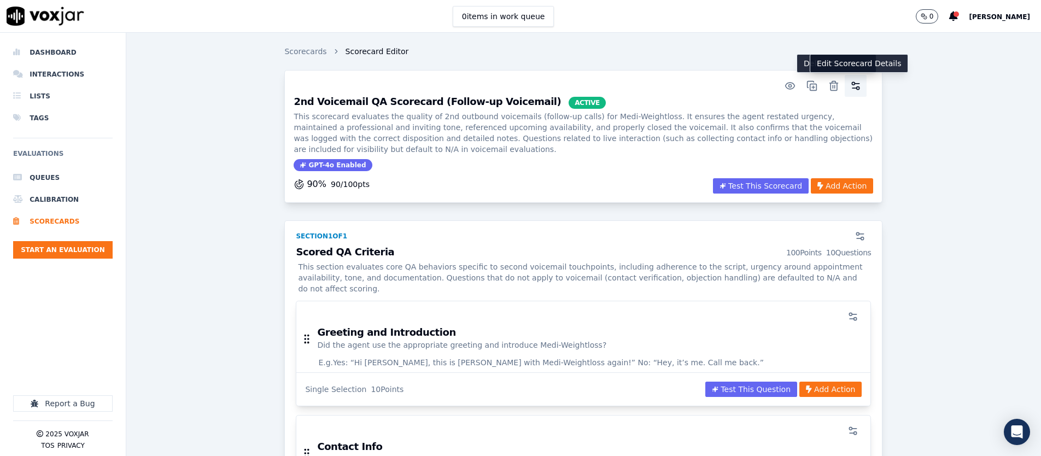
click at [854, 87] on icon "button" at bounding box center [855, 85] width 11 height 11
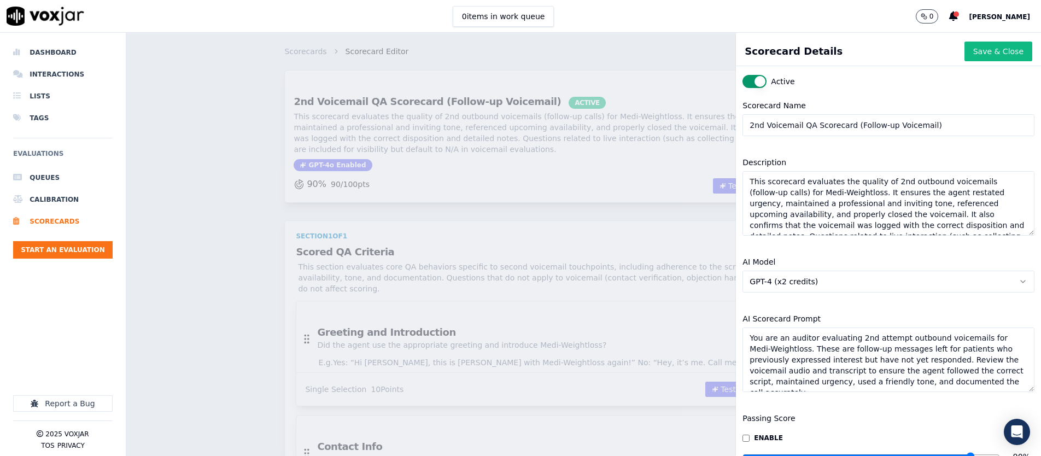
drag, startPoint x: 816, startPoint y: 126, endPoint x: 825, endPoint y: 130, distance: 10.3
click at [816, 126] on input "2nd Voicemail QA Scorecard (Follow-up Voicemail)" at bounding box center [888, 125] width 292 height 22
click at [764, 126] on input "2nd Voicemail Scorecard (Follow-up Voicemail)" at bounding box center [888, 125] width 292 height 22
drag, startPoint x: 764, startPoint y: 126, endPoint x: 731, endPoint y: 127, distance: 32.3
click at [731, 127] on div "Scorecard Details Save & Close Active Scorecard Name 2nd Voicemail Scorecard (F…" at bounding box center [583, 244] width 914 height 423
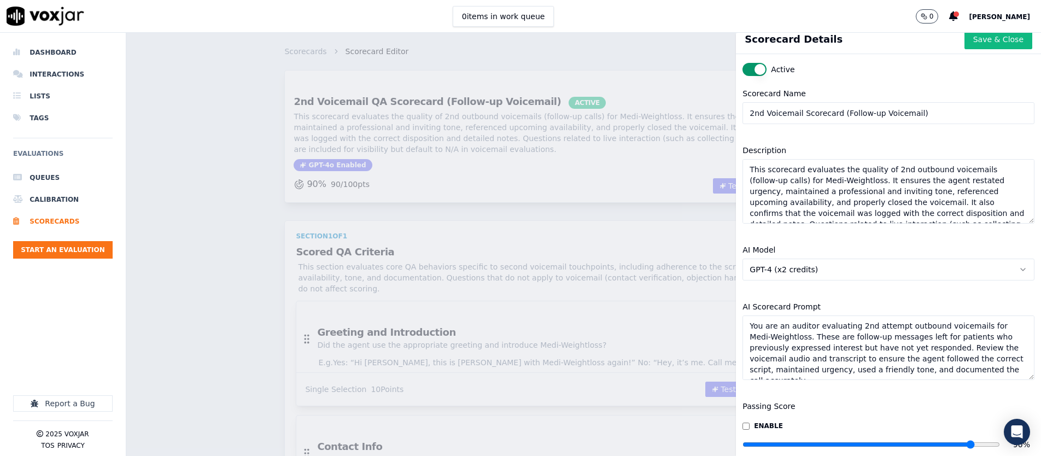
scroll to position [8, 0]
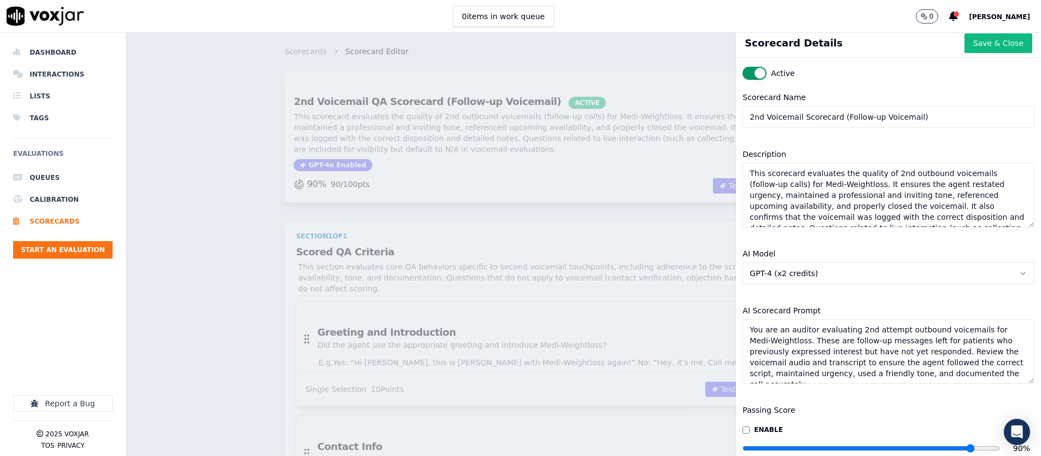
drag, startPoint x: 908, startPoint y: 114, endPoint x: 839, endPoint y: 121, distance: 69.2
click at [839, 121] on input "2nd Voicemail Scorecard (Follow-up Voicemail)" at bounding box center [888, 117] width 292 height 22
click at [804, 119] on input "2nd Voicemail Scorecard" at bounding box center [888, 117] width 292 height 22
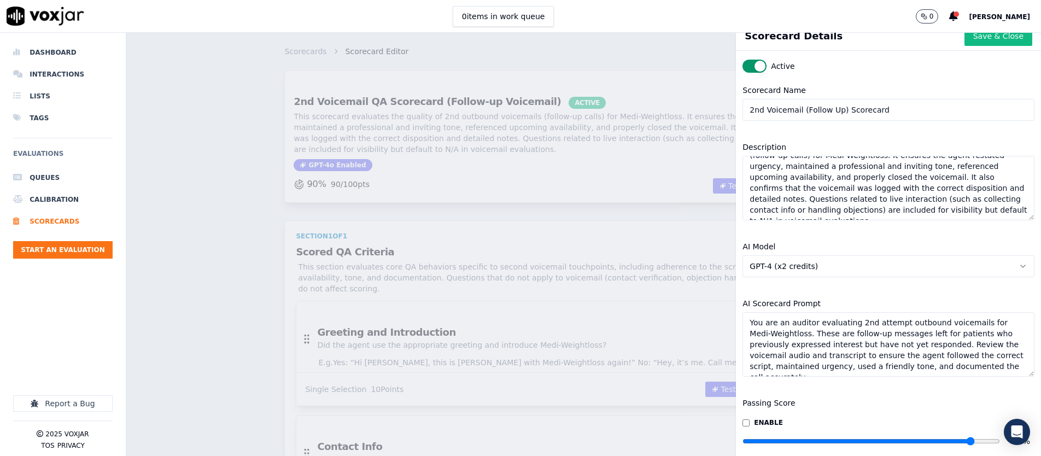
scroll to position [0, 0]
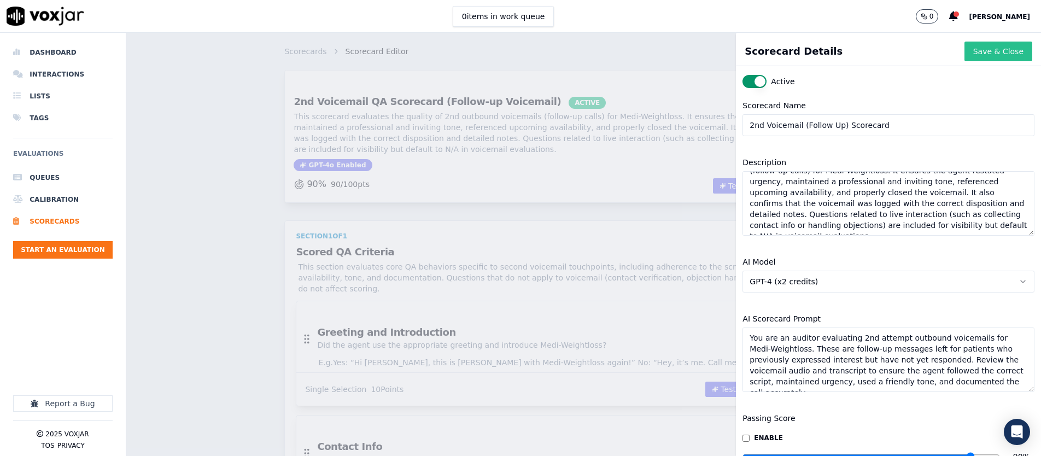
type input "2nd Voicemail (Follow Up) Scorecard"
click at [979, 51] on button "Save & Close" at bounding box center [998, 52] width 68 height 20
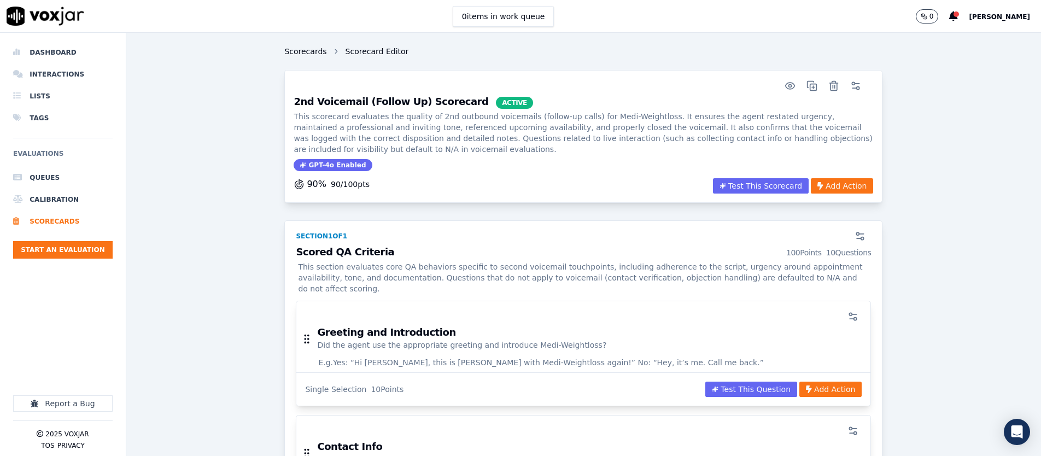
click at [303, 54] on link "Scorecards" at bounding box center [305, 51] width 42 height 11
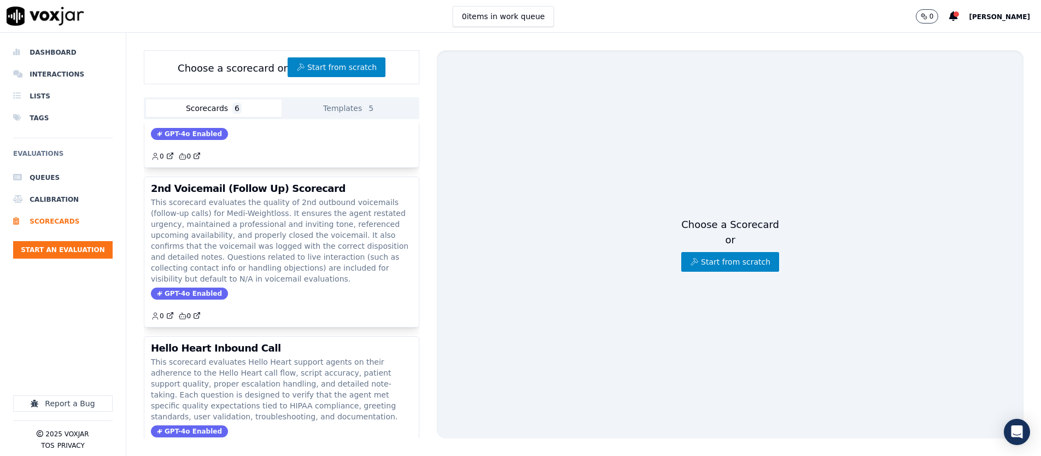
scroll to position [400, 0]
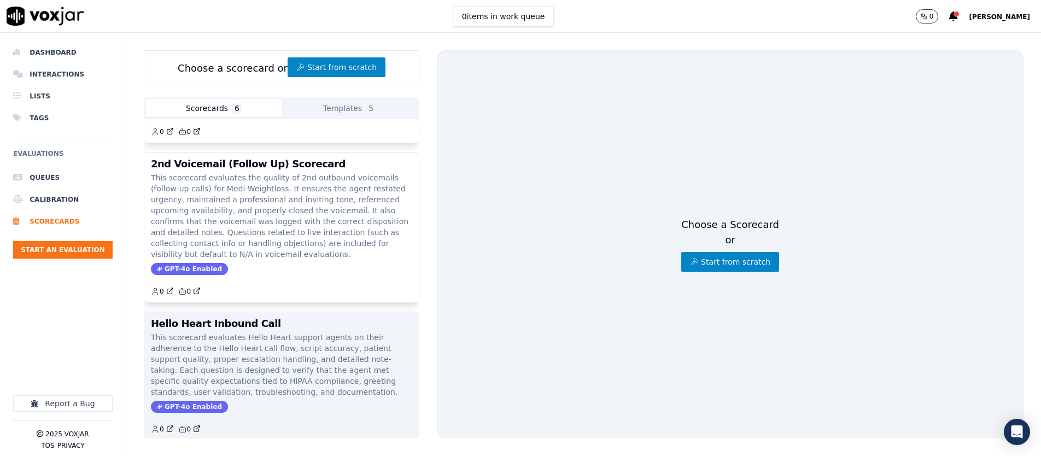
click at [248, 319] on h3 "Hello Heart Inbound Call" at bounding box center [281, 324] width 261 height 10
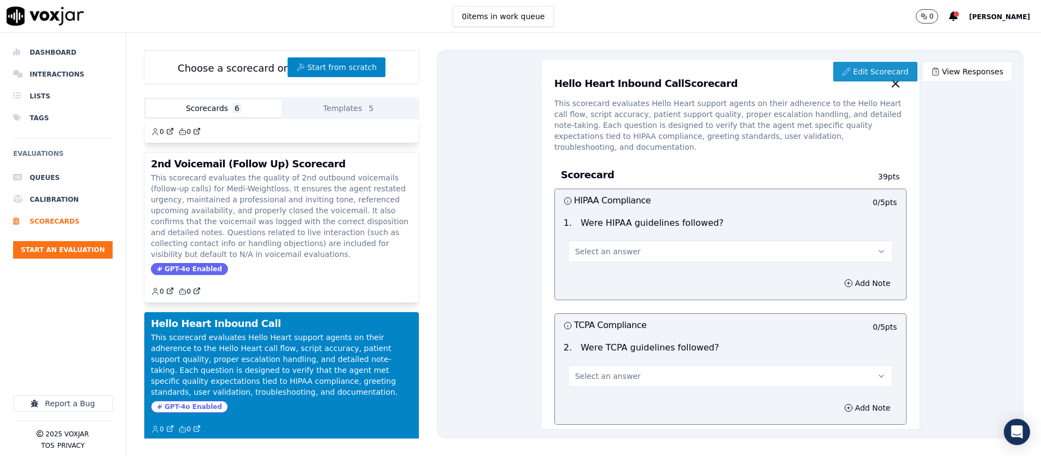
click at [895, 71] on link "Edit Scorecard" at bounding box center [875, 72] width 84 height 20
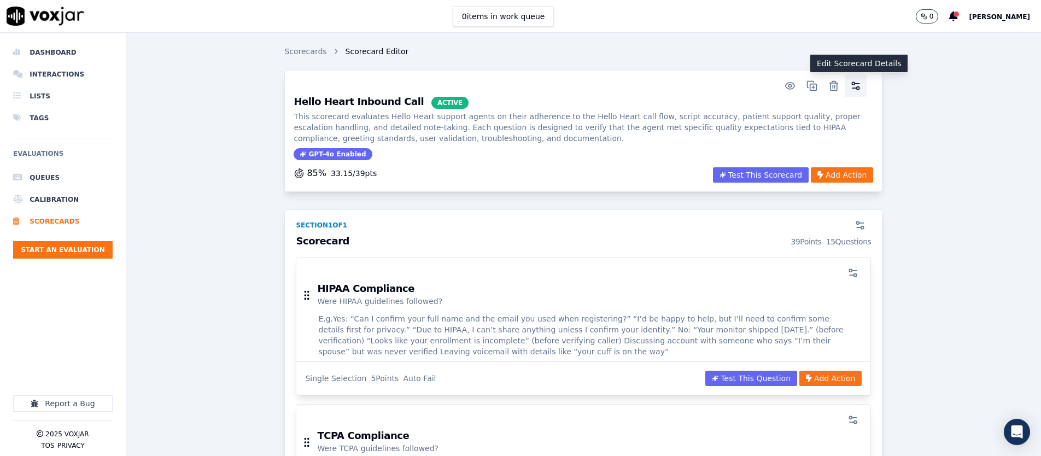
click at [851, 90] on icon "button" at bounding box center [855, 85] width 11 height 11
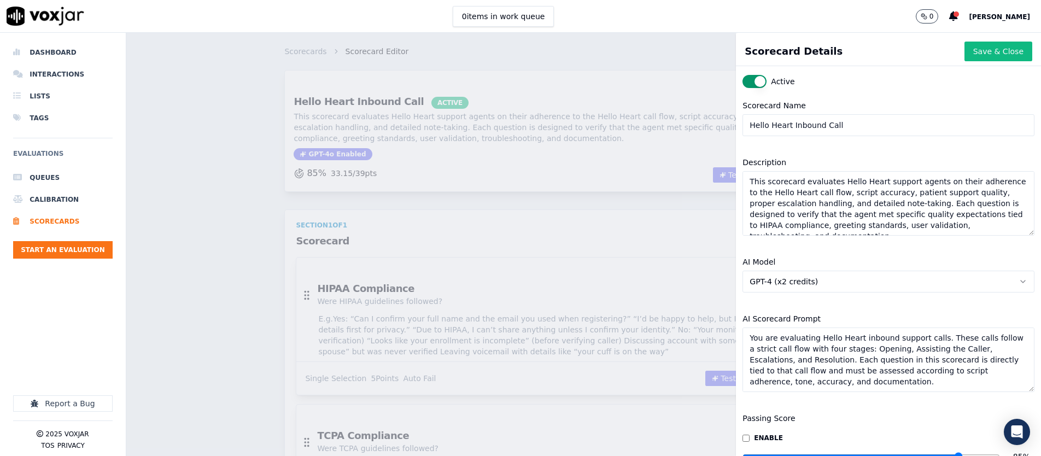
click at [842, 126] on input "Hello Heart Inbound Call" at bounding box center [888, 125] width 292 height 22
drag, startPoint x: 842, startPoint y: 126, endPoint x: 825, endPoint y: 126, distance: 16.4
click at [825, 127] on input "Hello Heart Inbound Call" at bounding box center [888, 125] width 292 height 22
click at [902, 125] on input "Hello Heart Inbound Call" at bounding box center [888, 125] width 292 height 22
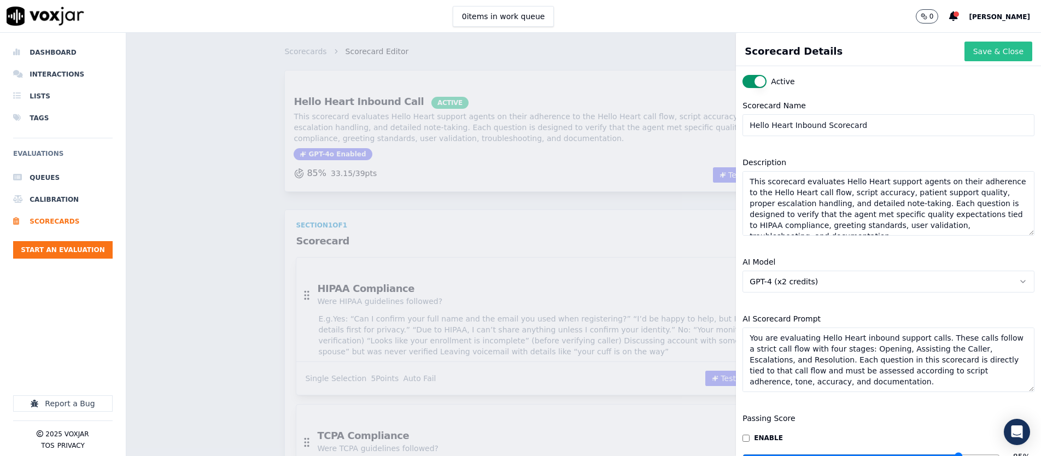
type input "Hello Heart Inbound Scorecard"
click at [980, 55] on button "Save & Close" at bounding box center [998, 52] width 68 height 20
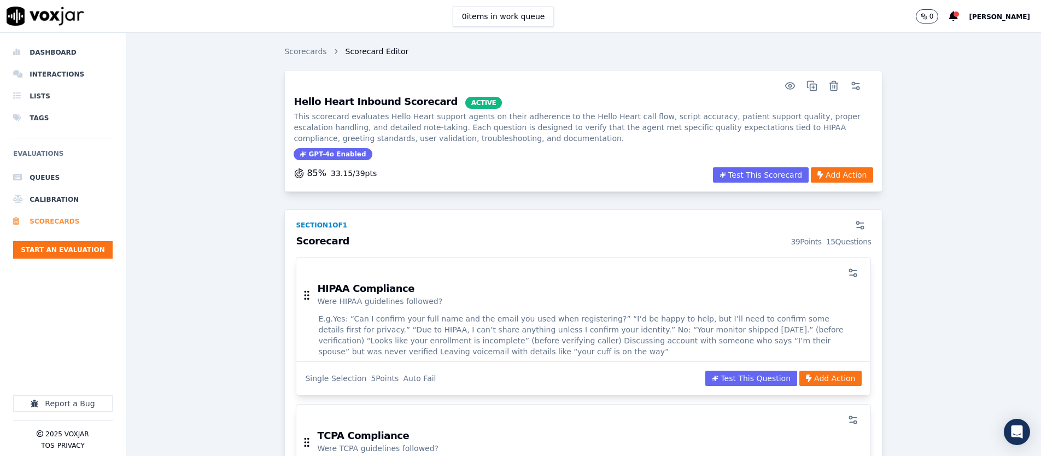
click at [53, 218] on li "Scorecards" at bounding box center [62, 221] width 99 height 22
